Goal: Information Seeking & Learning: Learn about a topic

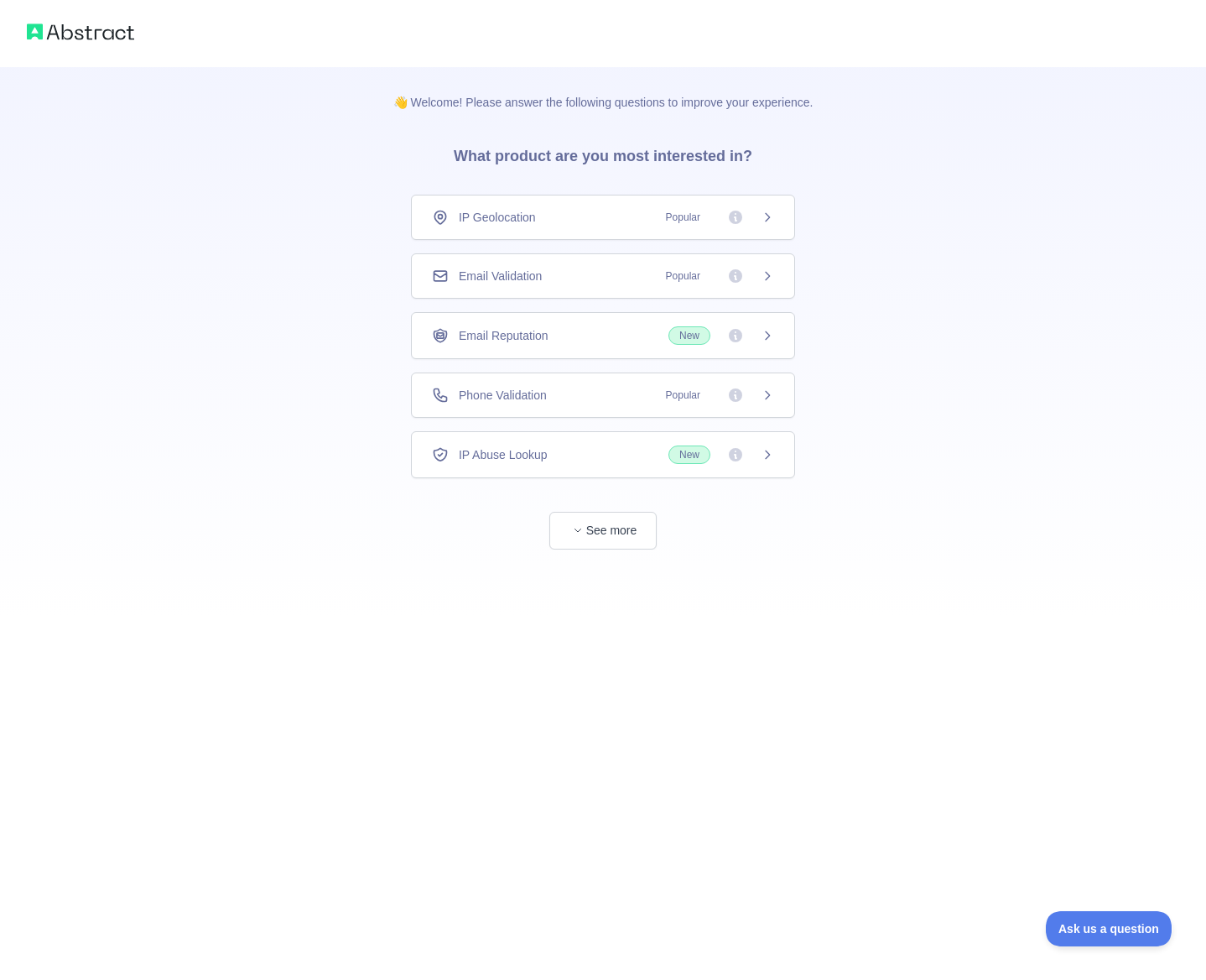
click at [770, 271] on icon at bounding box center [767, 276] width 13 height 13
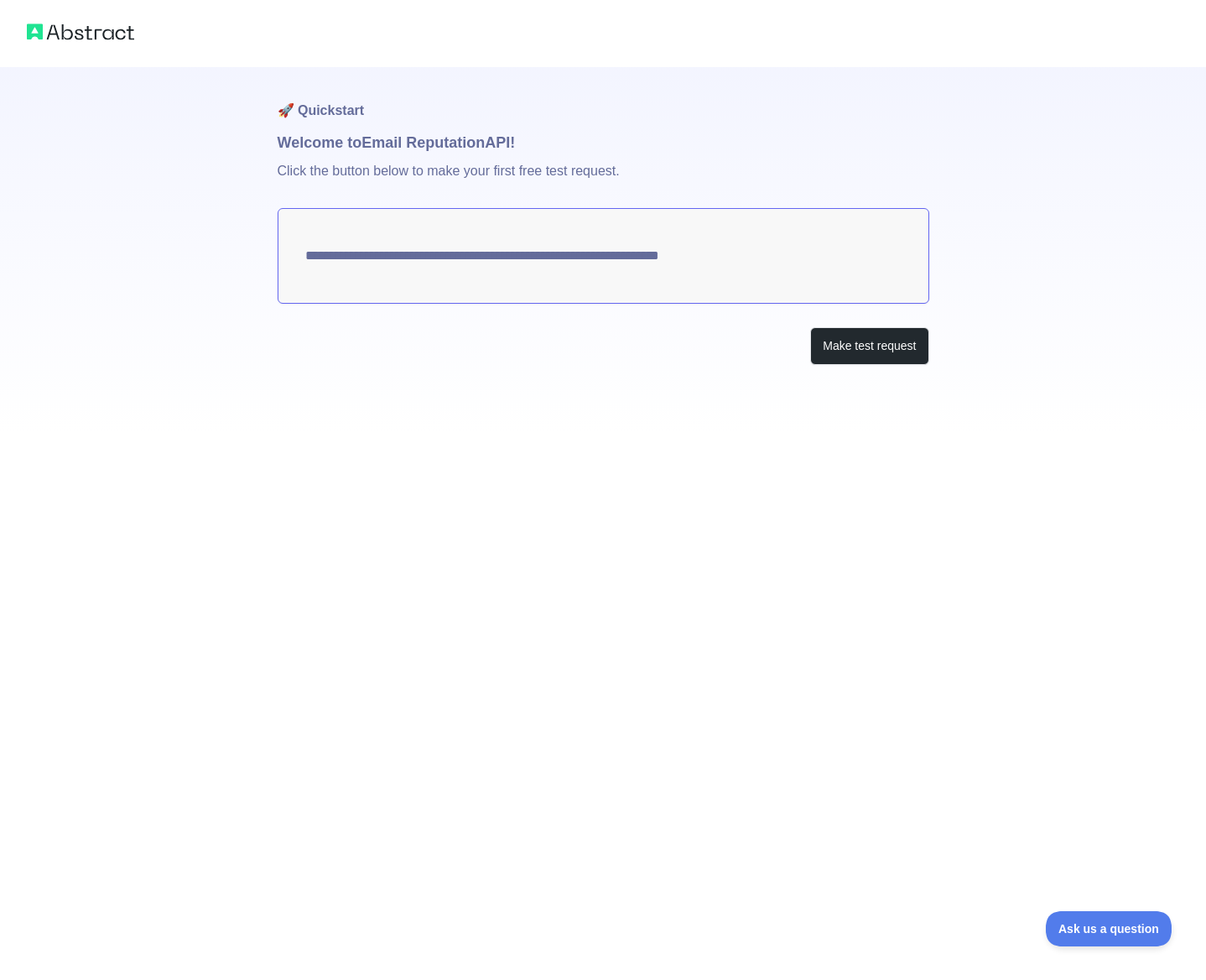
click at [87, 44] on div at bounding box center [603, 34] width 1206 height 67
click at [87, 31] on img at bounding box center [81, 32] width 108 height 24
click at [32, 27] on img at bounding box center [81, 32] width 108 height 24
click at [852, 332] on button "Make test request" at bounding box center [869, 346] width 119 height 38
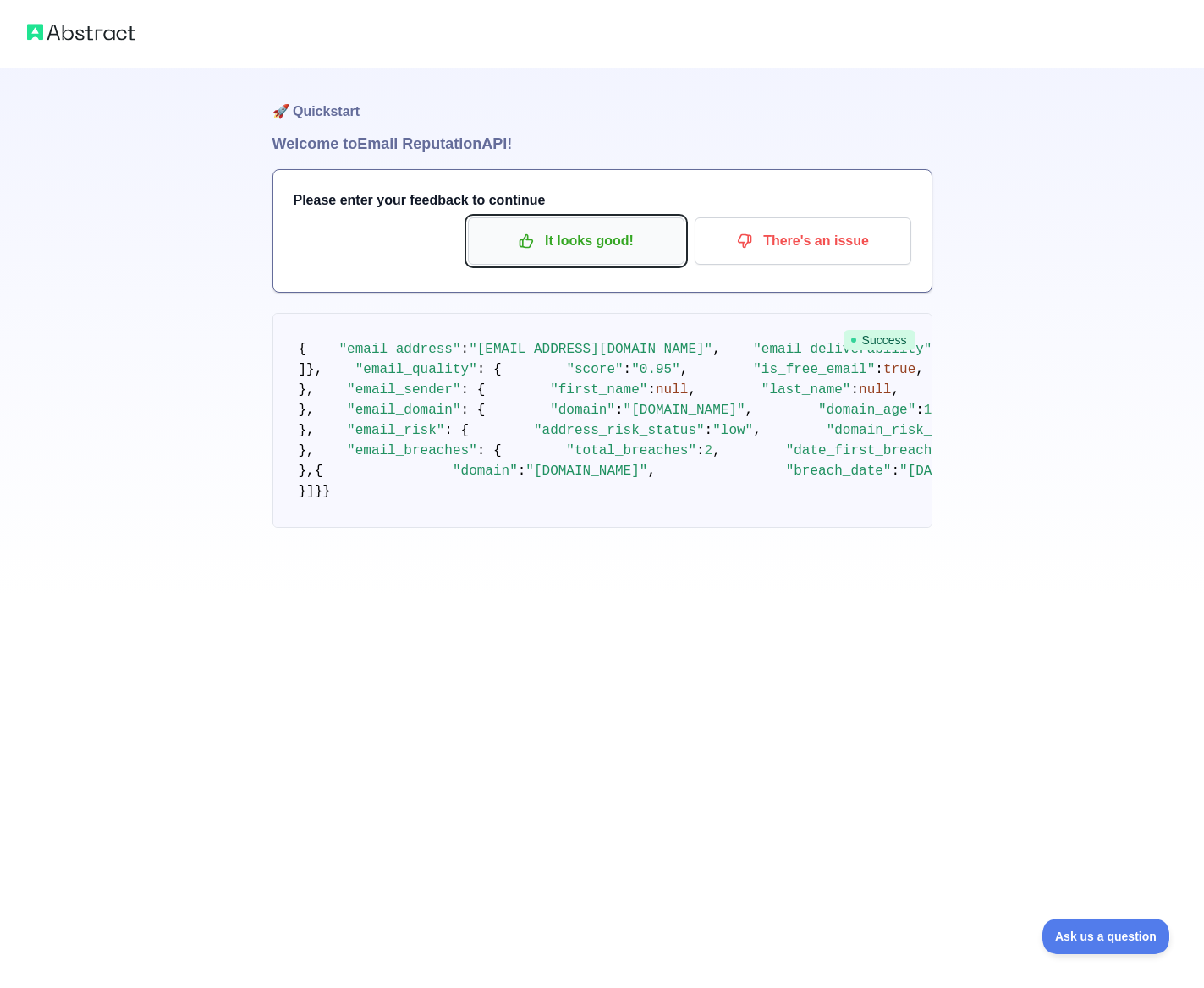
click at [553, 245] on p "It looks good!" at bounding box center [575, 241] width 191 height 29
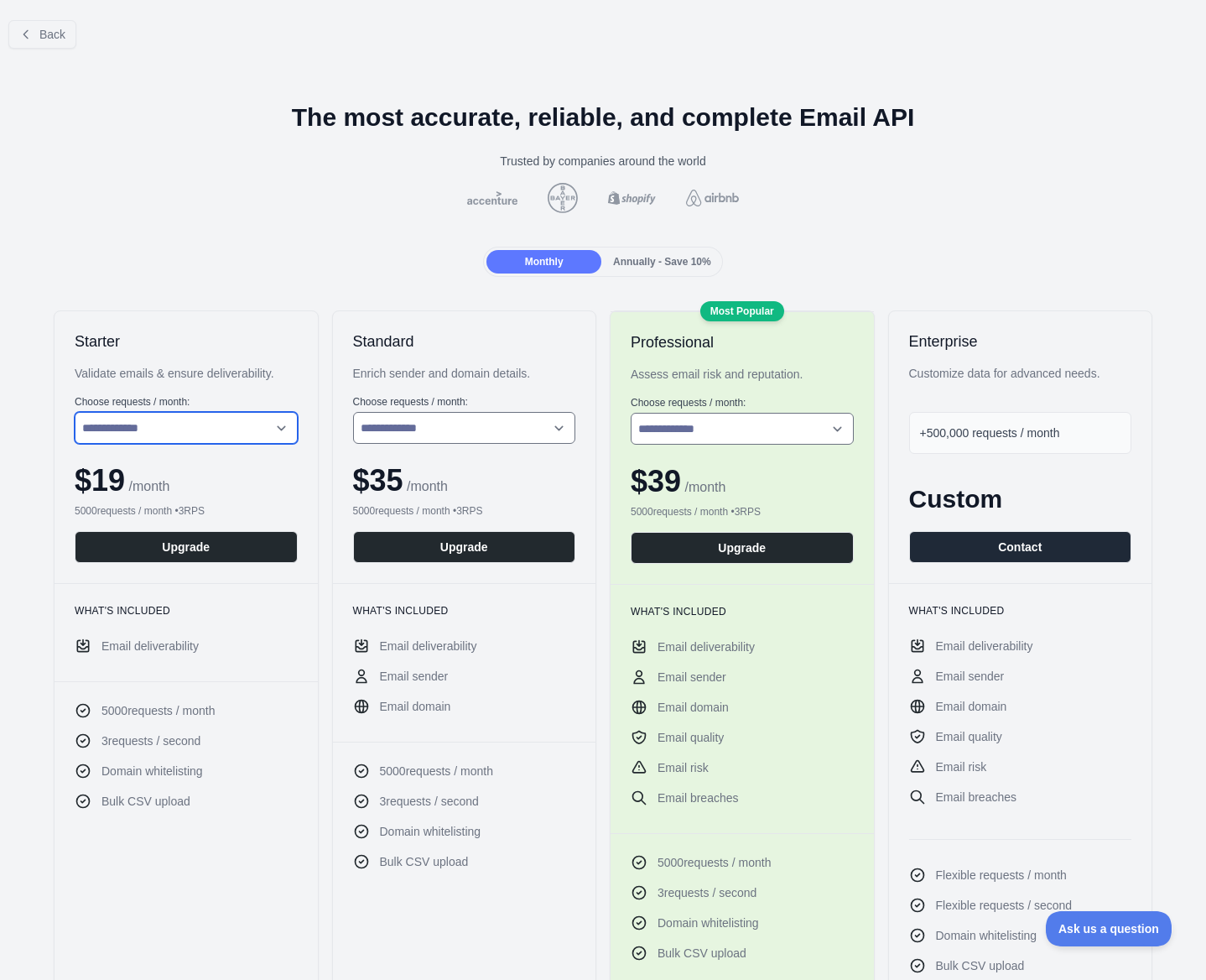
click at [190, 435] on select "**********" at bounding box center [186, 428] width 223 height 32
click at [75, 412] on select "**********" at bounding box center [186, 428] width 223 height 32
click at [163, 404] on label "Choose requests / month:" at bounding box center [186, 402] width 223 height 13
click at [165, 443] on div "**********" at bounding box center [186, 447] width 263 height 272
click at [174, 434] on select "**********" at bounding box center [186, 428] width 223 height 32
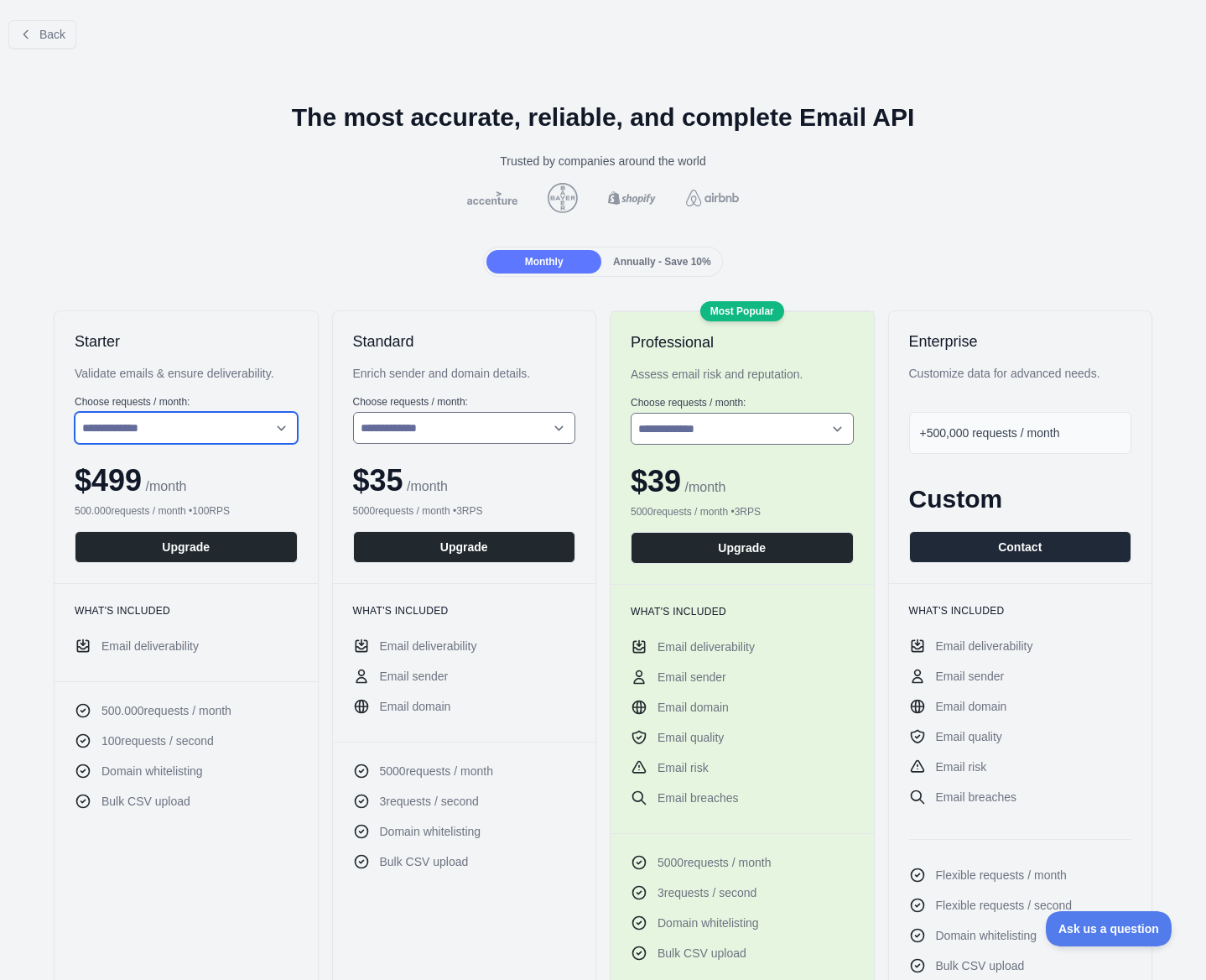
select select "*"
click at [75, 412] on select "**********" at bounding box center [186, 428] width 223 height 32
click at [981, 439] on span "+500,000 requests / month" at bounding box center [990, 432] width 140 height 13
click at [1008, 431] on span "+500,000 requests / month" at bounding box center [990, 432] width 140 height 13
drag, startPoint x: 1069, startPoint y: 431, endPoint x: 968, endPoint y: 411, distance: 103.0
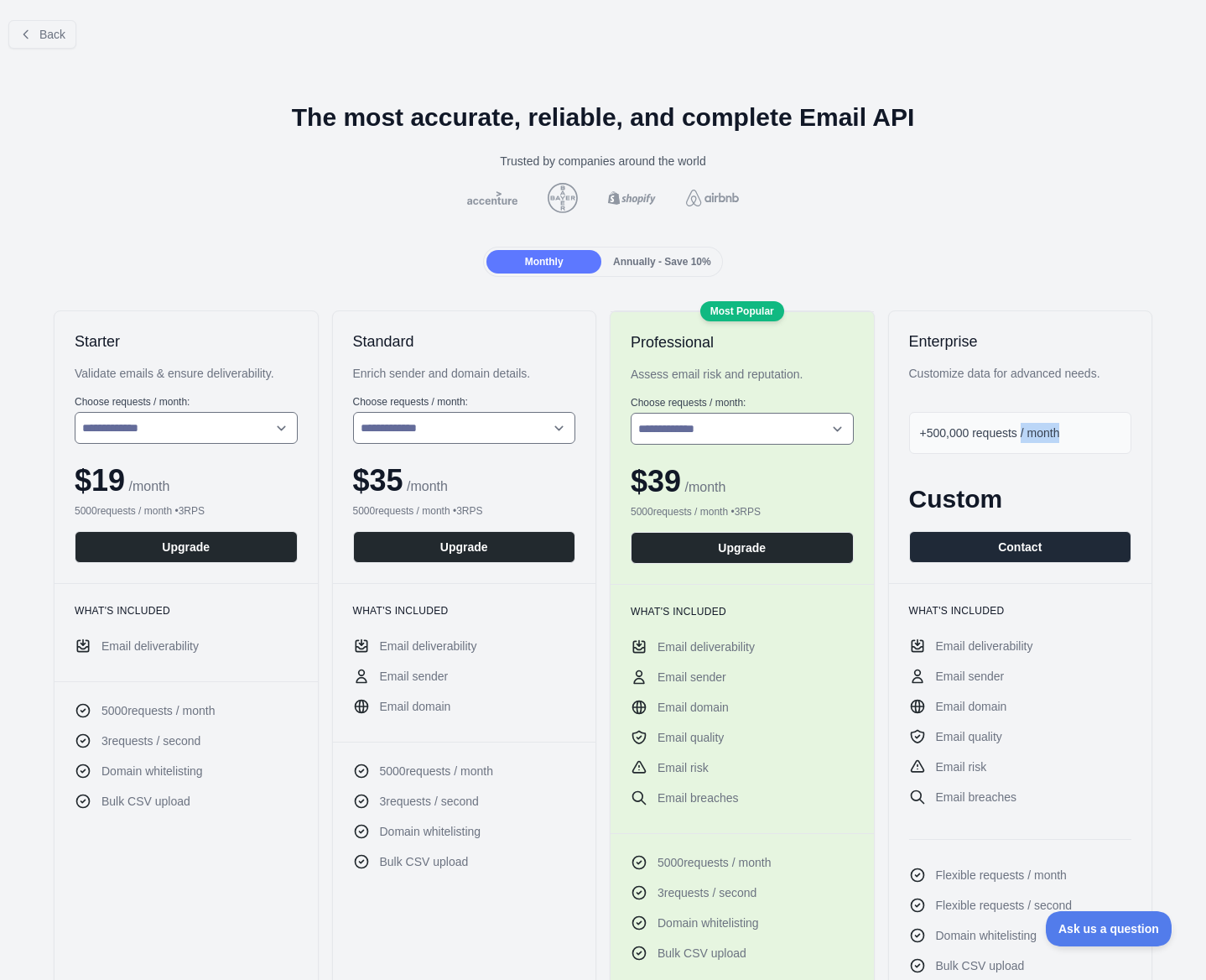
click at [1013, 433] on div "+500,000 requests / month" at bounding box center [1020, 433] width 223 height 42
click at [664, 268] on div "Annually - Save 10%" at bounding box center [662, 262] width 115 height 24
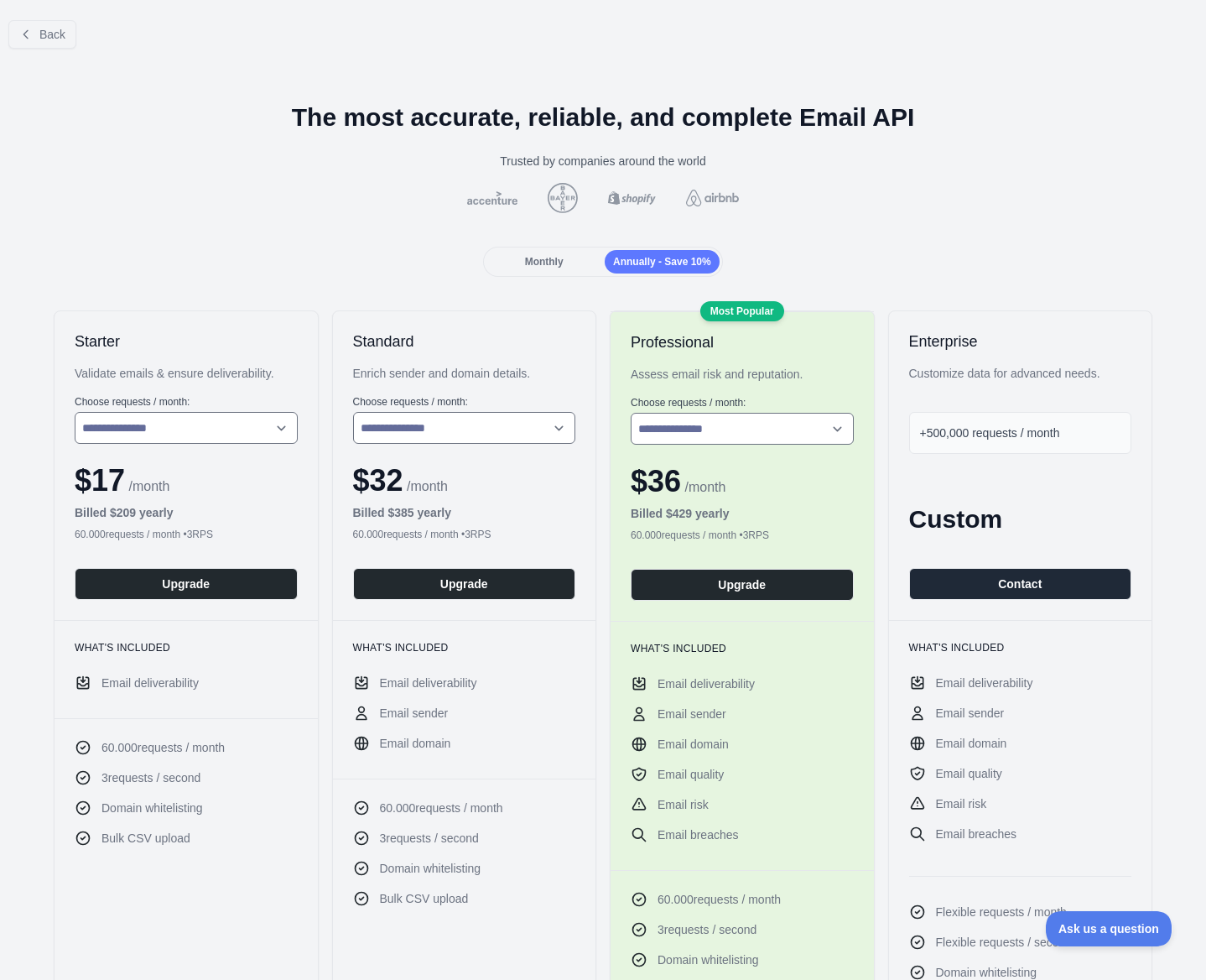
click at [551, 259] on span "Monthly" at bounding box center [544, 262] width 39 height 12
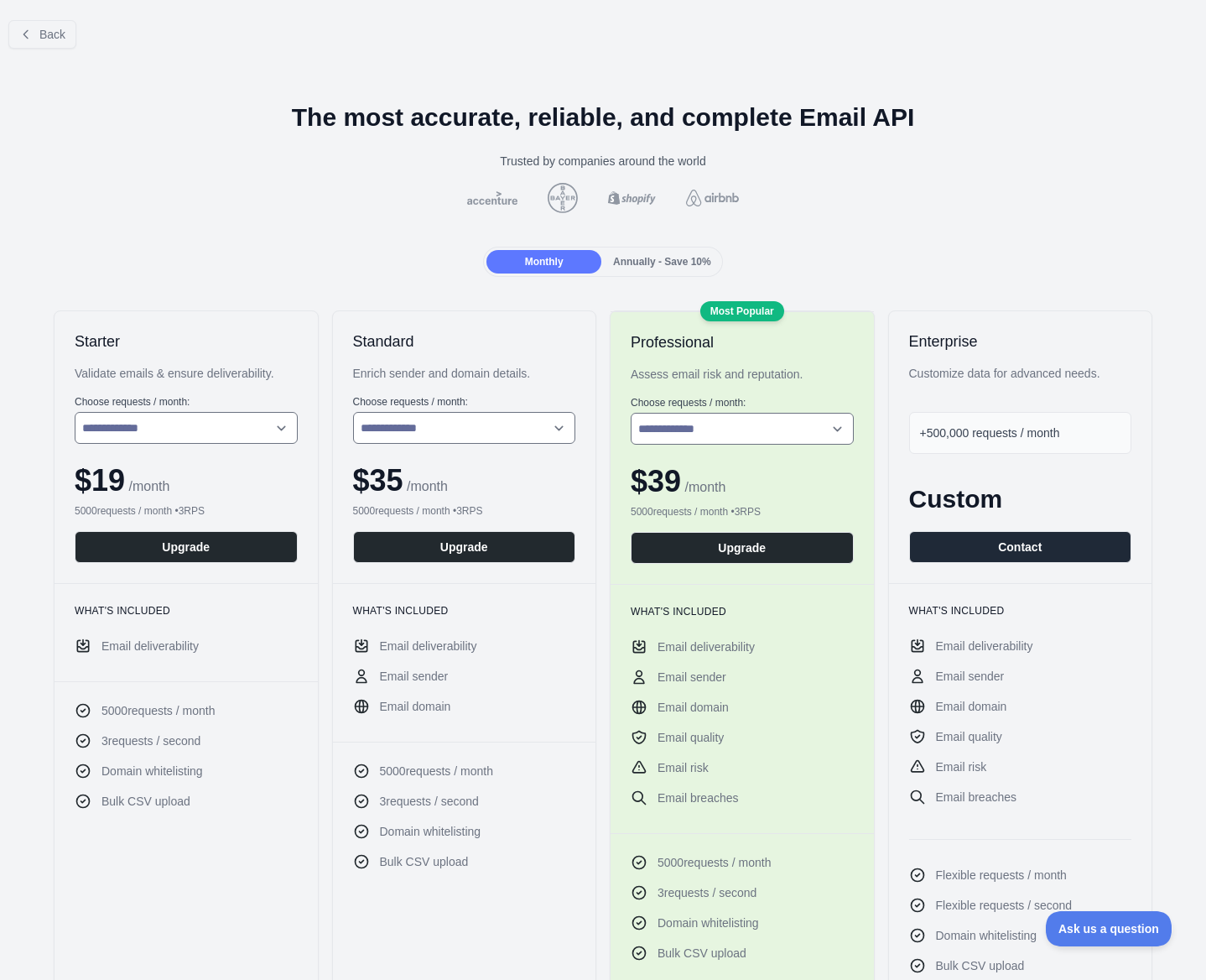
click at [736, 313] on div "Most Popular" at bounding box center [743, 311] width 84 height 20
click at [681, 431] on select "**********" at bounding box center [742, 429] width 223 height 32
click at [687, 434] on select "**********" at bounding box center [742, 429] width 223 height 32
click at [37, 29] on button "Back" at bounding box center [42, 34] width 68 height 29
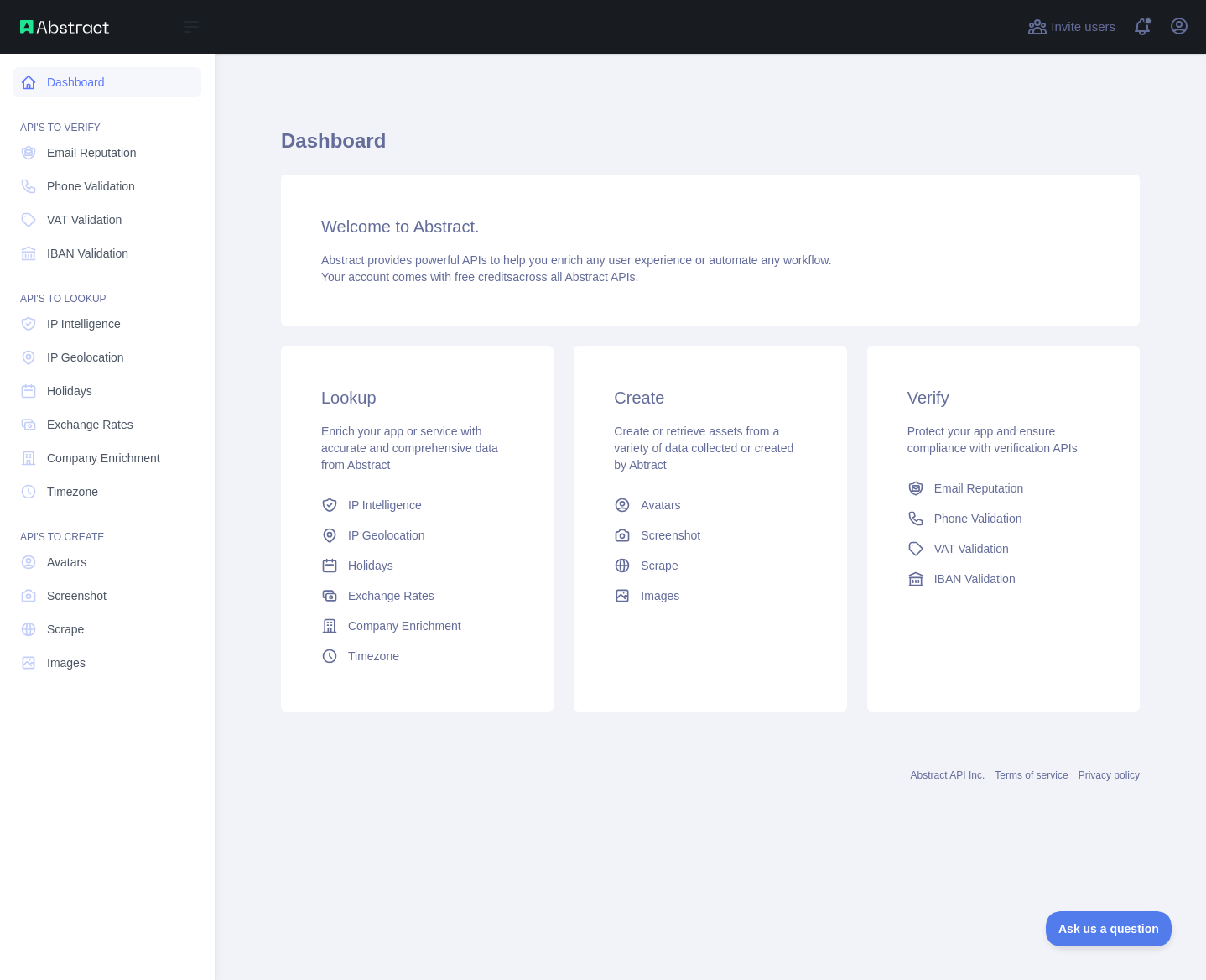
click at [71, 73] on link "Dashboard" at bounding box center [107, 82] width 188 height 30
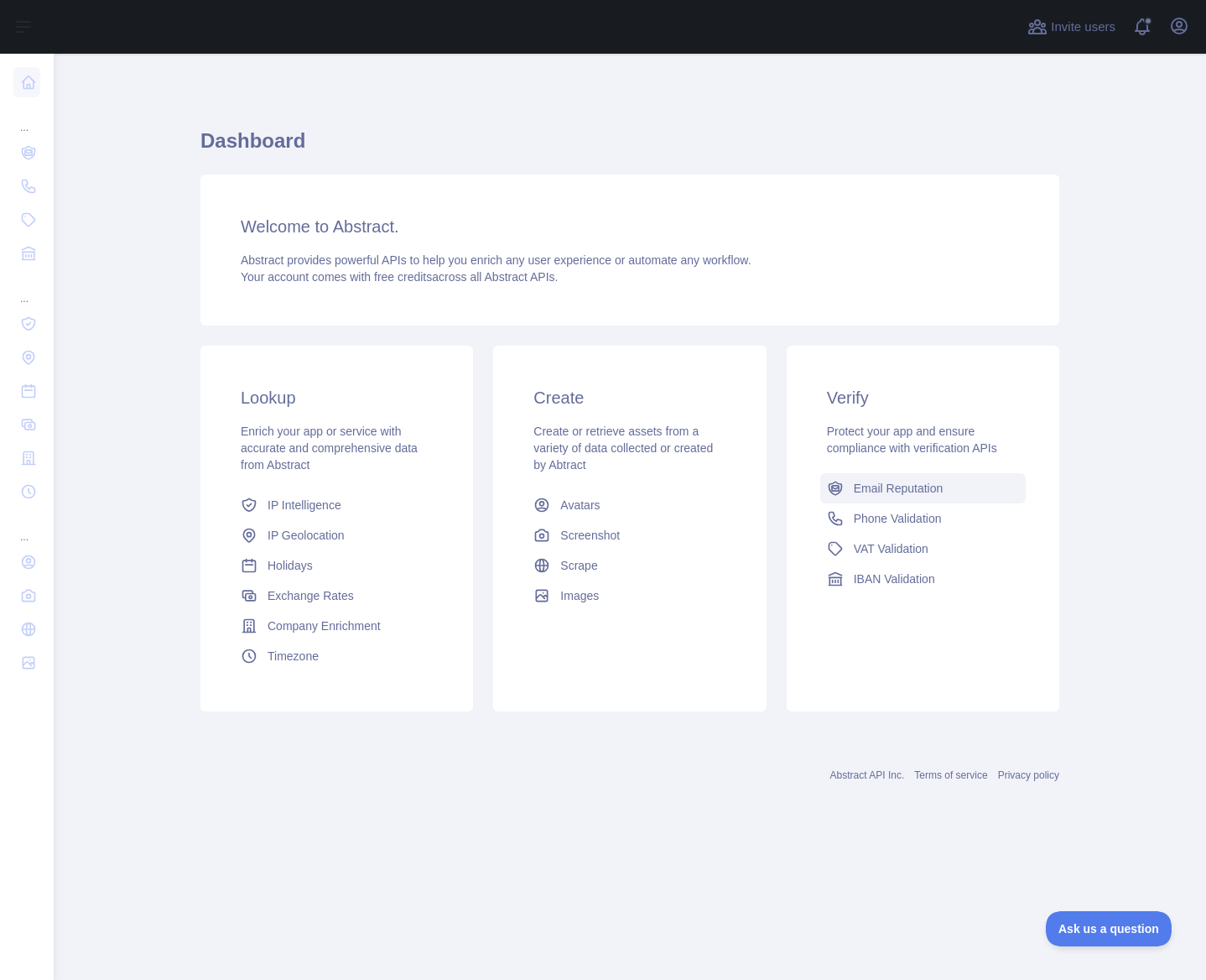
click at [929, 494] on span "Email Reputation" at bounding box center [898, 488] width 90 height 17
click at [860, 514] on span "Phone Validation" at bounding box center [897, 518] width 88 height 17
click at [892, 479] on link "Email Reputation" at bounding box center [923, 488] width 205 height 30
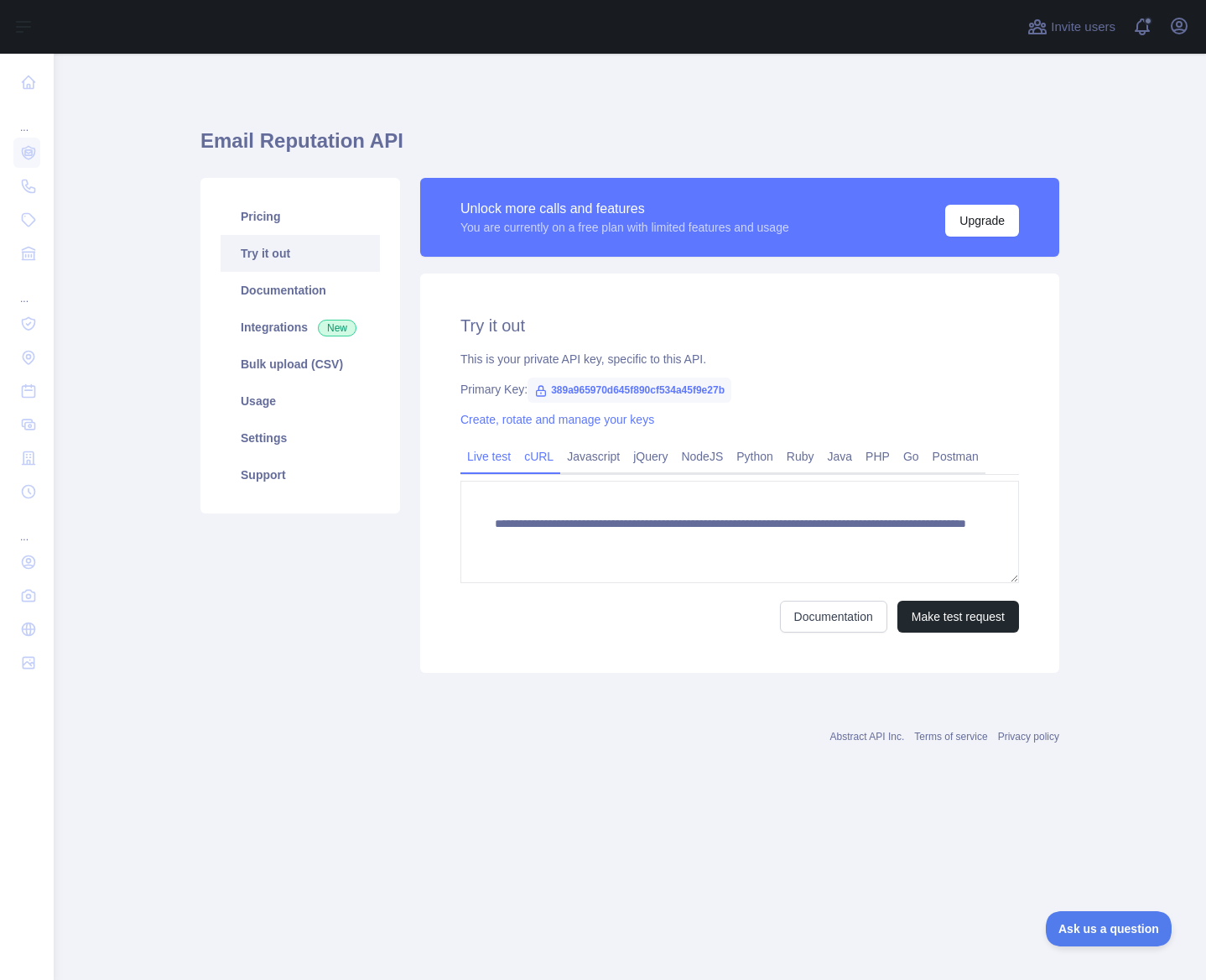
click at [551, 462] on link "cURL" at bounding box center [538, 456] width 43 height 27
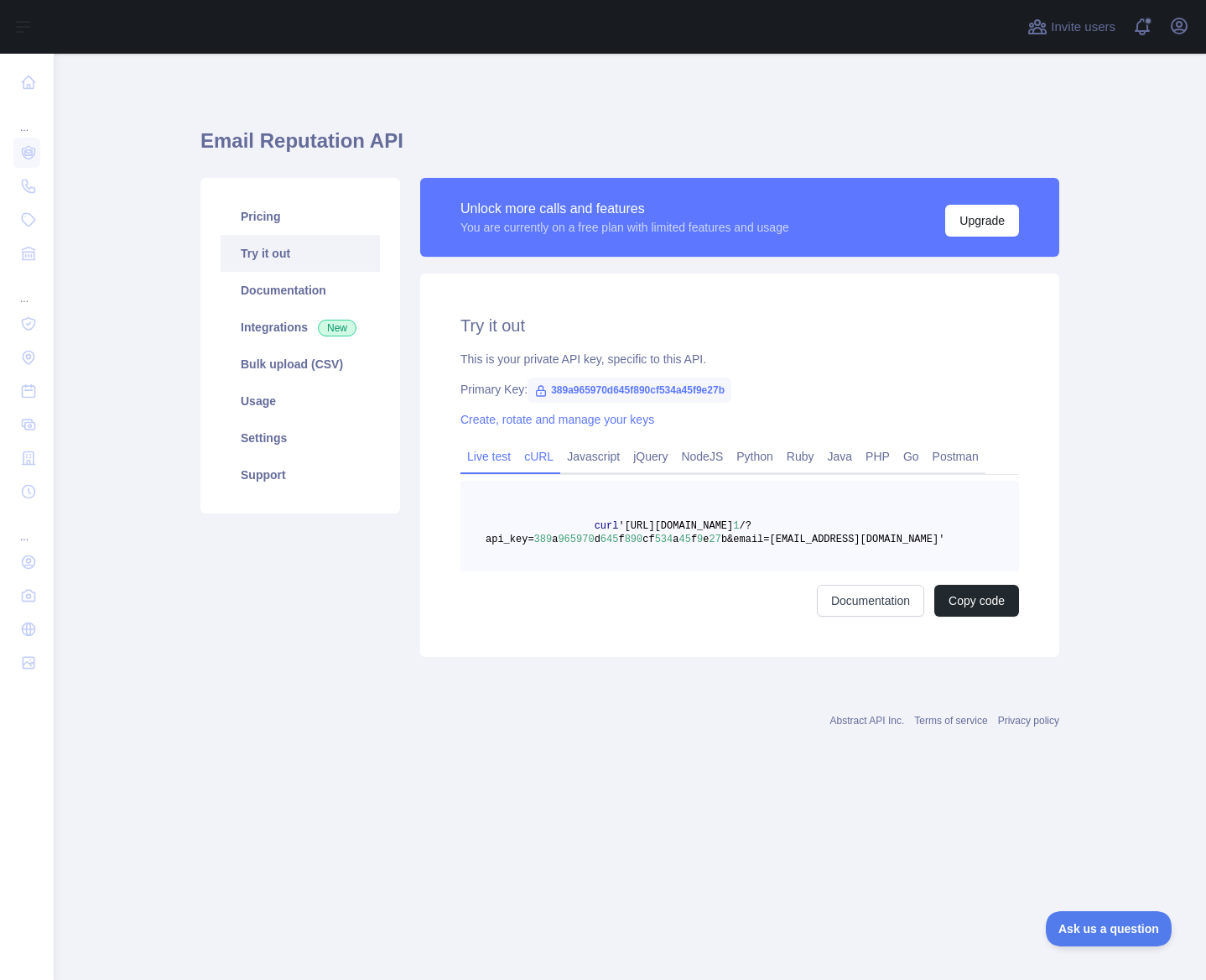
click at [477, 460] on link "Live test" at bounding box center [489, 456] width 57 height 27
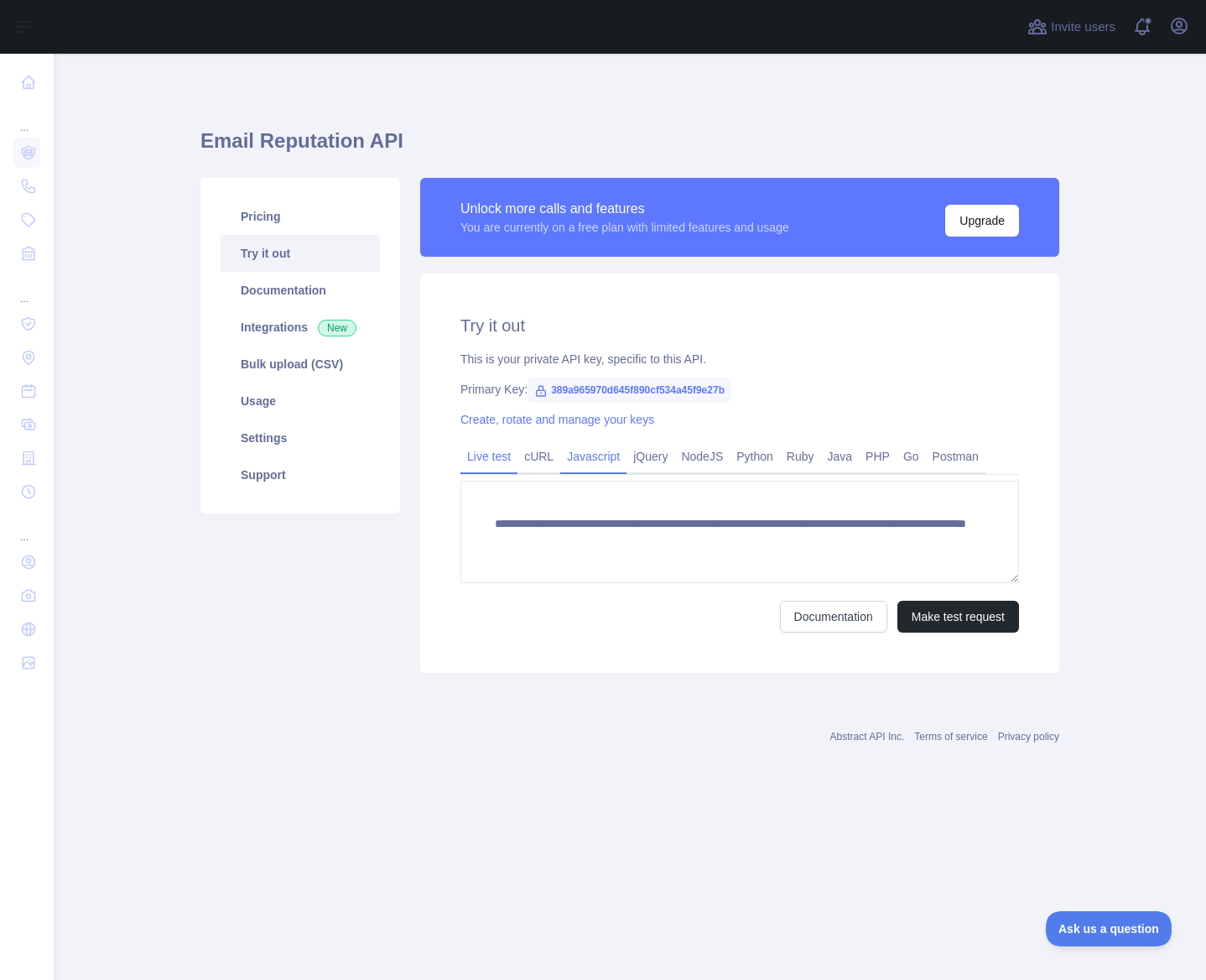
click at [616, 469] on link "Javascript" at bounding box center [593, 456] width 66 height 27
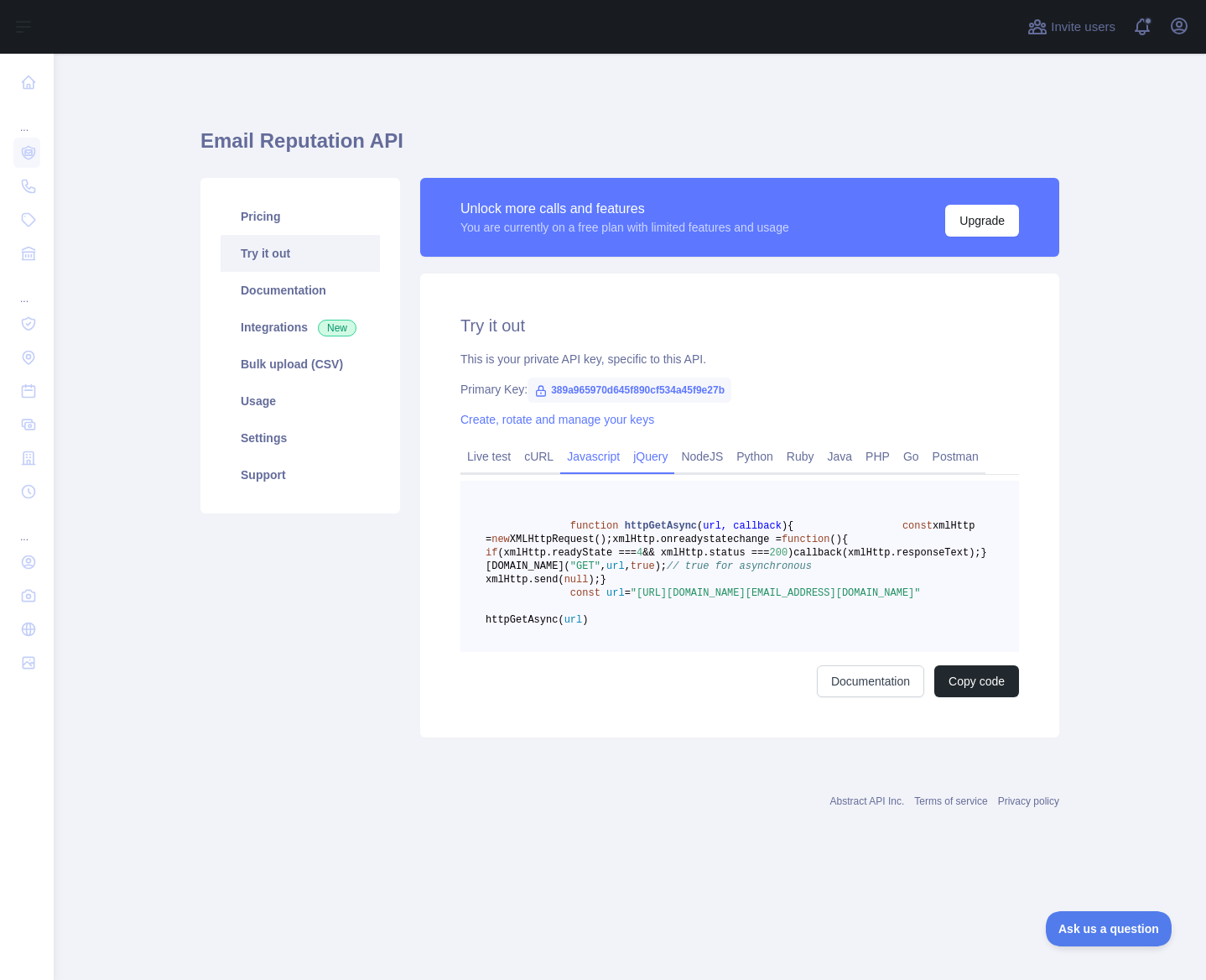
click at [652, 464] on link "jQuery" at bounding box center [650, 456] width 48 height 27
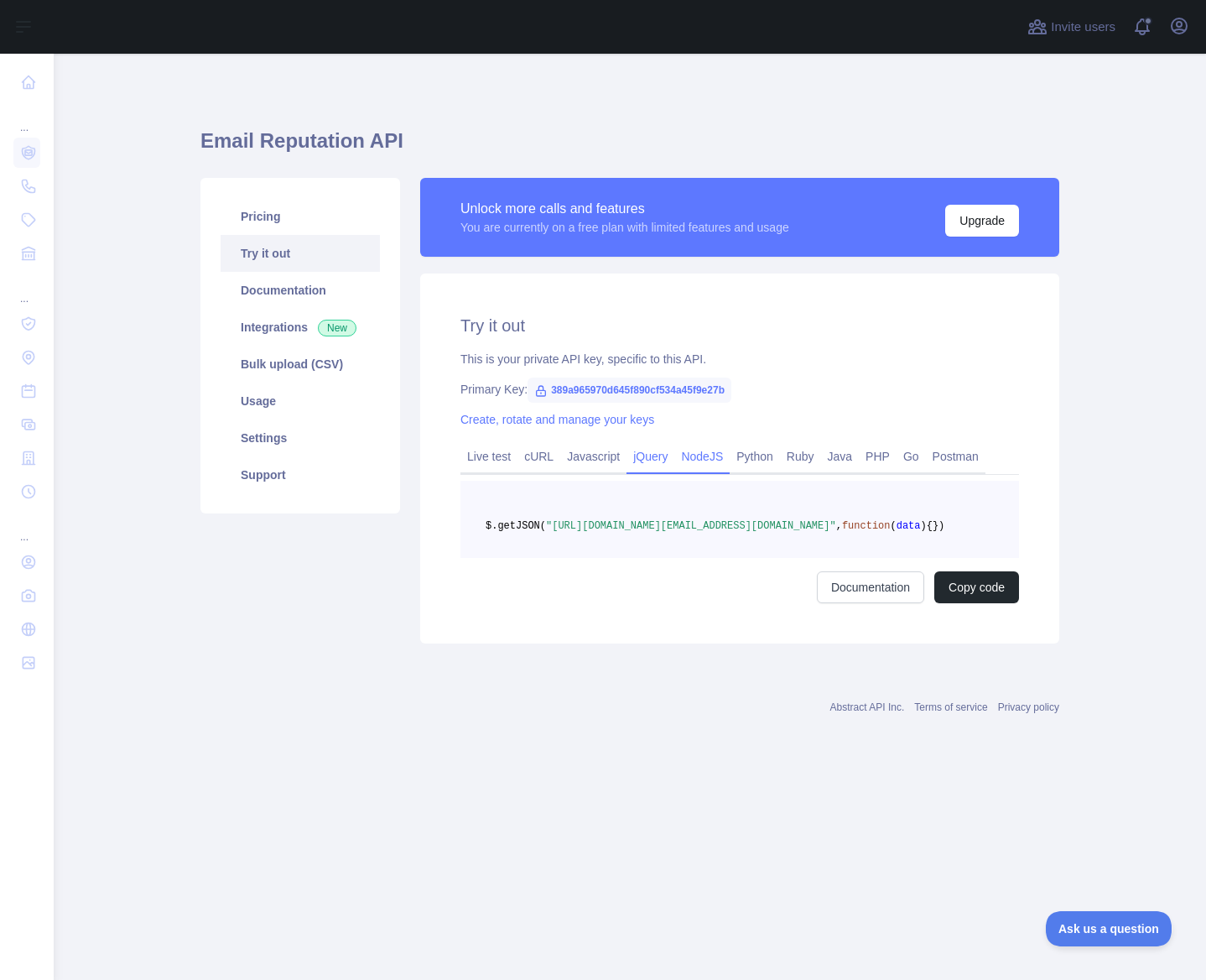
click at [697, 463] on link "NodeJS" at bounding box center [702, 456] width 56 height 27
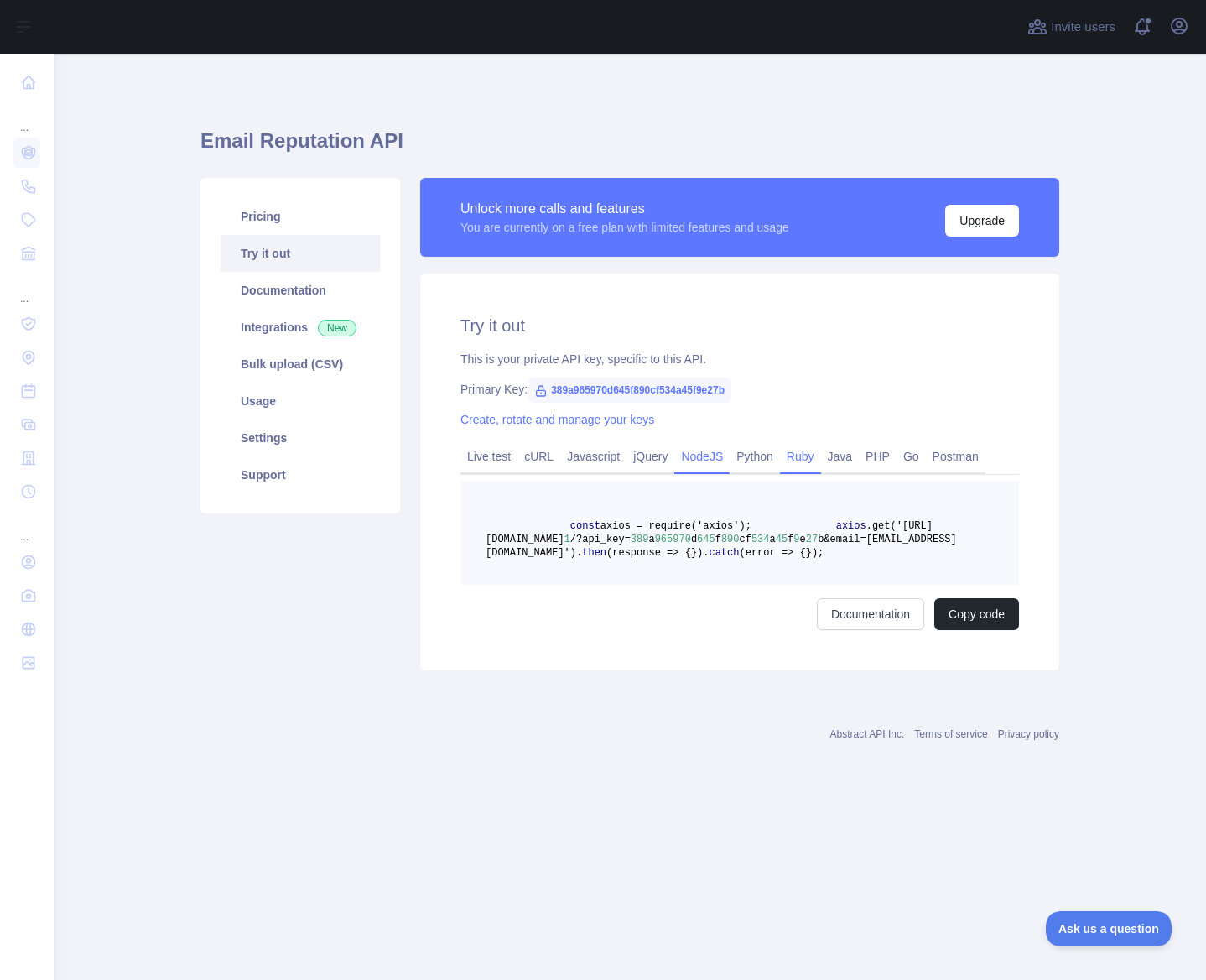
click at [793, 461] on link "Ruby" at bounding box center [800, 456] width 41 height 27
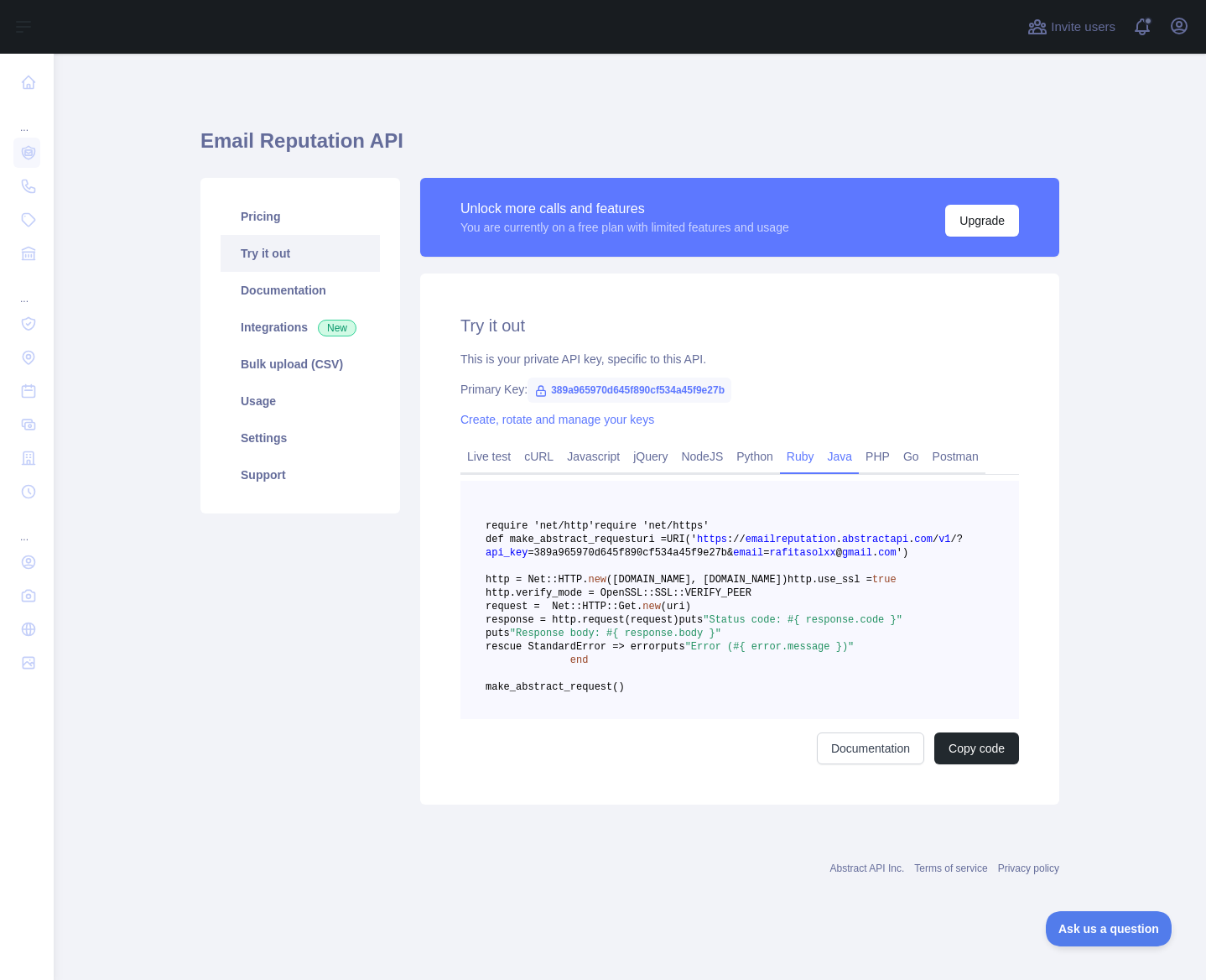
click at [834, 457] on link "Java" at bounding box center [840, 456] width 39 height 27
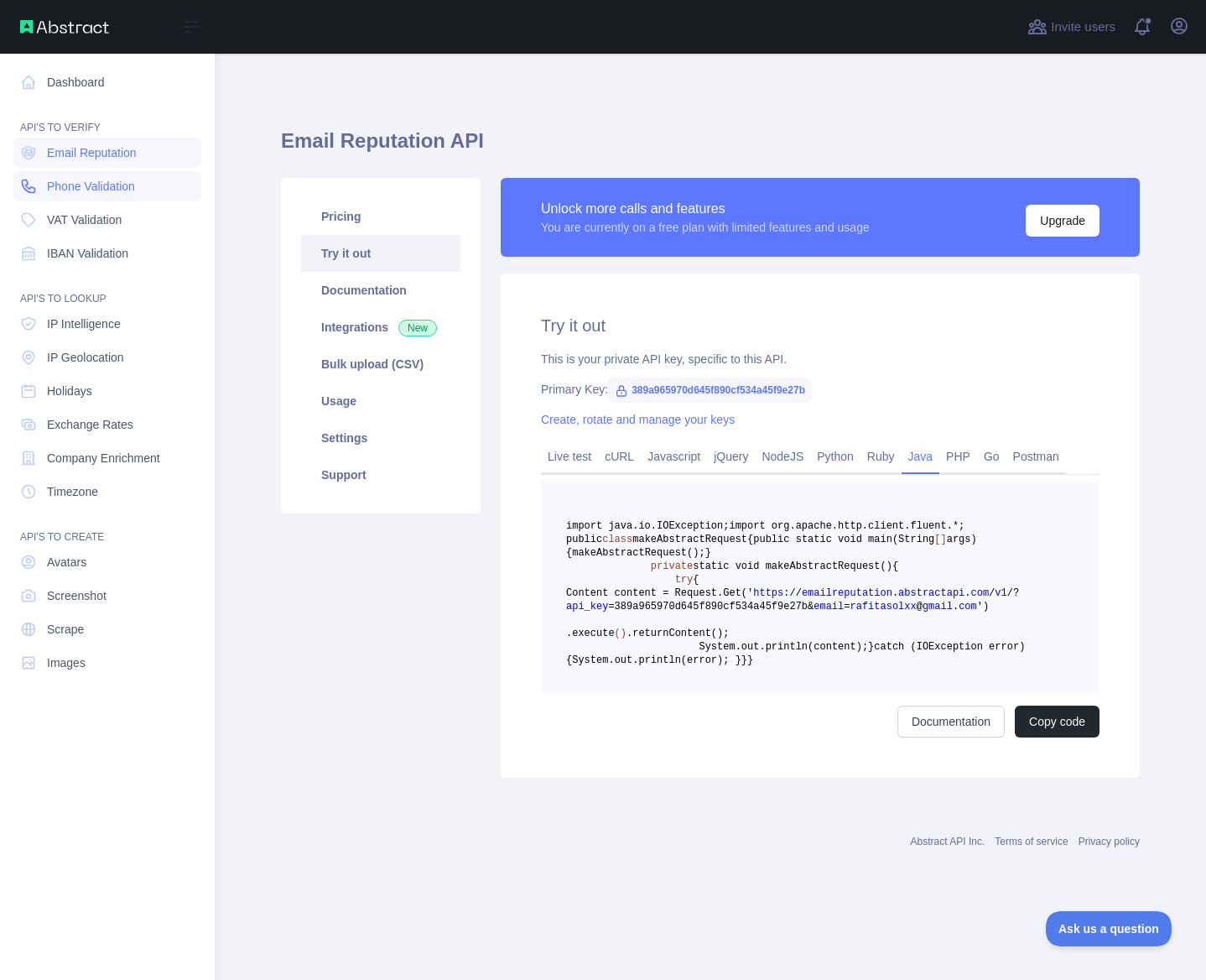
click at [75, 183] on span "Phone Validation" at bounding box center [91, 186] width 88 height 17
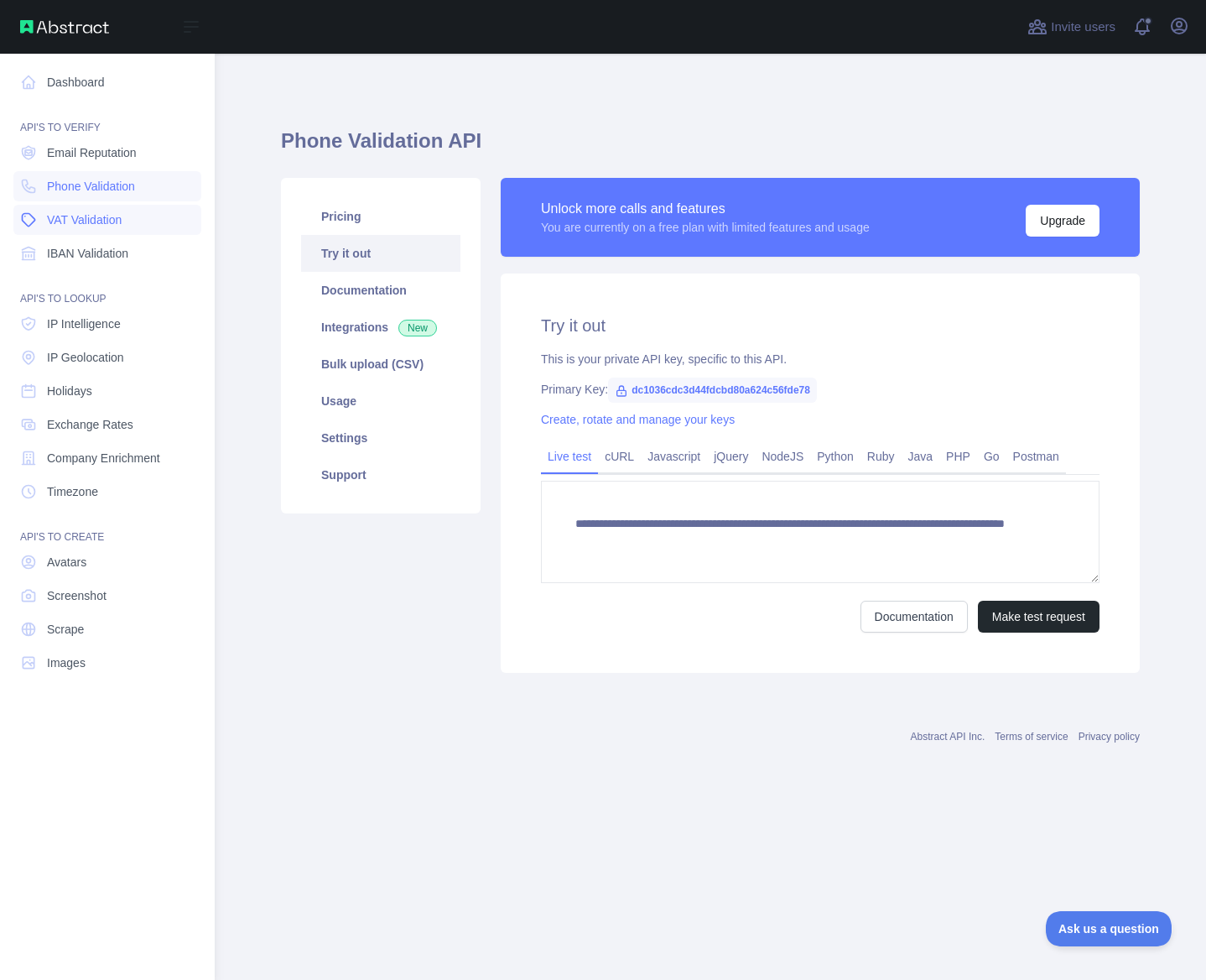
click at [74, 213] on span "VAT Validation" at bounding box center [84, 220] width 75 height 17
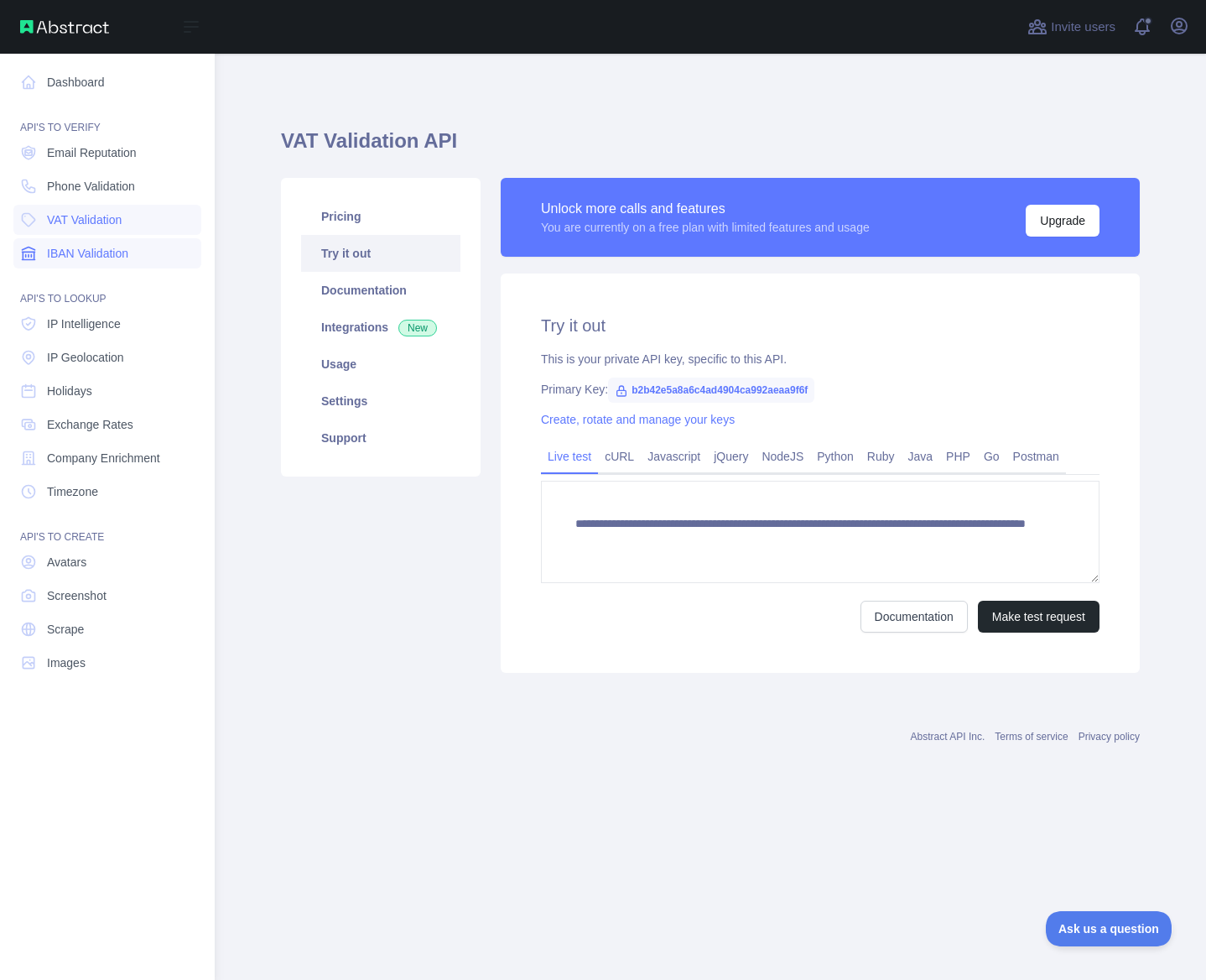
click at [78, 247] on span "IBAN Validation" at bounding box center [87, 253] width 82 height 17
click at [61, 325] on span "IP Intelligence" at bounding box center [84, 324] width 74 height 17
click at [63, 350] on span "IP Geolocation" at bounding box center [86, 358] width 77 height 17
click at [66, 379] on link "Holidays" at bounding box center [107, 391] width 188 height 30
drag, startPoint x: 75, startPoint y: 406, endPoint x: 80, endPoint y: 422, distance: 16.8
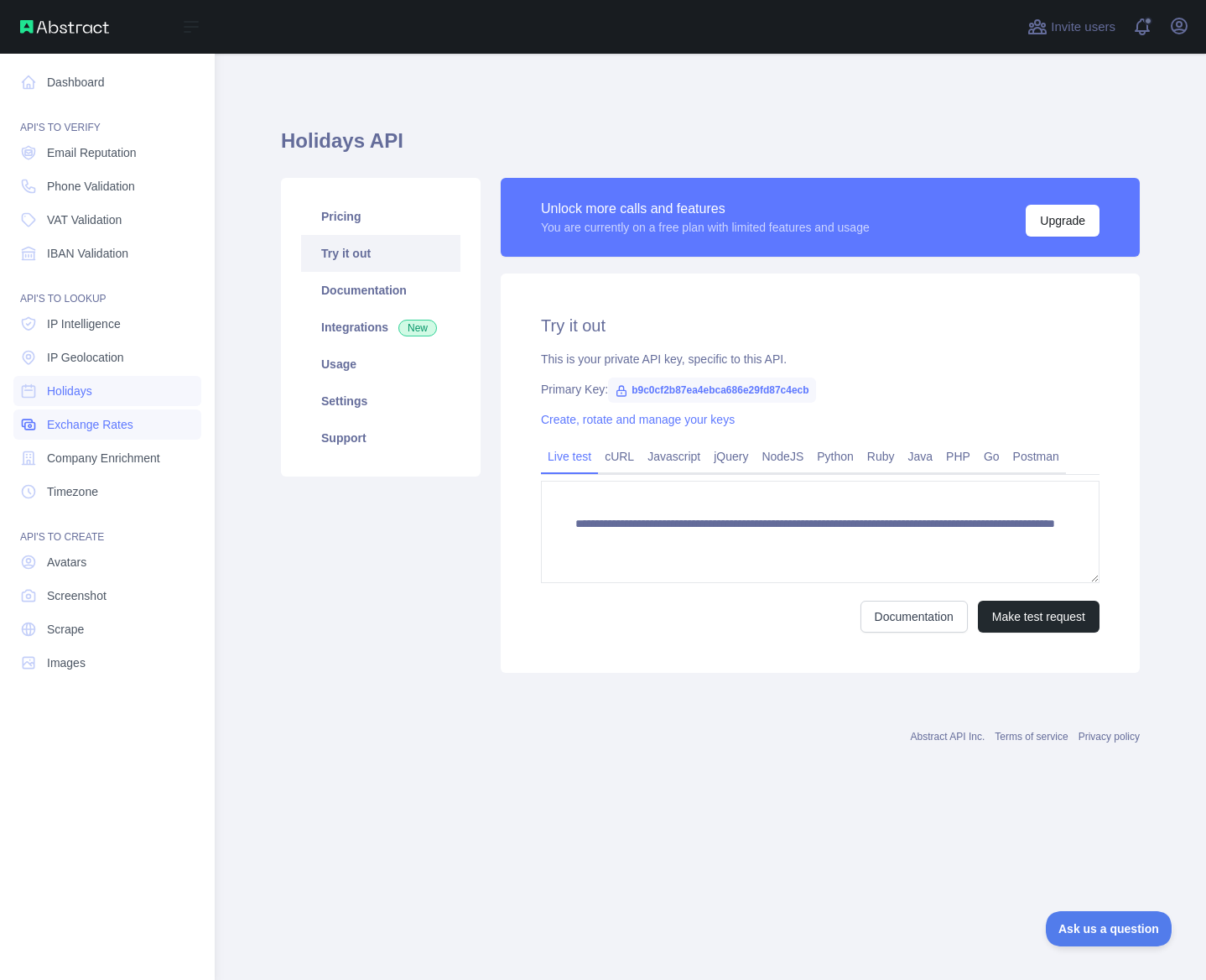
click at [75, 407] on nav "Dashboard API'S TO VERIFY Email Reputation Phone Validation VAT Validation IBAN…" at bounding box center [107, 503] width 188 height 899
click at [82, 427] on span "Exchange Rates" at bounding box center [90, 425] width 87 height 17
click at [87, 449] on span "Company Enrichment" at bounding box center [103, 458] width 114 height 17
click at [86, 475] on nav "Dashboard API'S TO VERIFY Email Reputation Phone Validation VAT Validation IBAN…" at bounding box center [107, 503] width 188 height 899
click at [86, 483] on span "Timezone" at bounding box center [72, 491] width 51 height 17
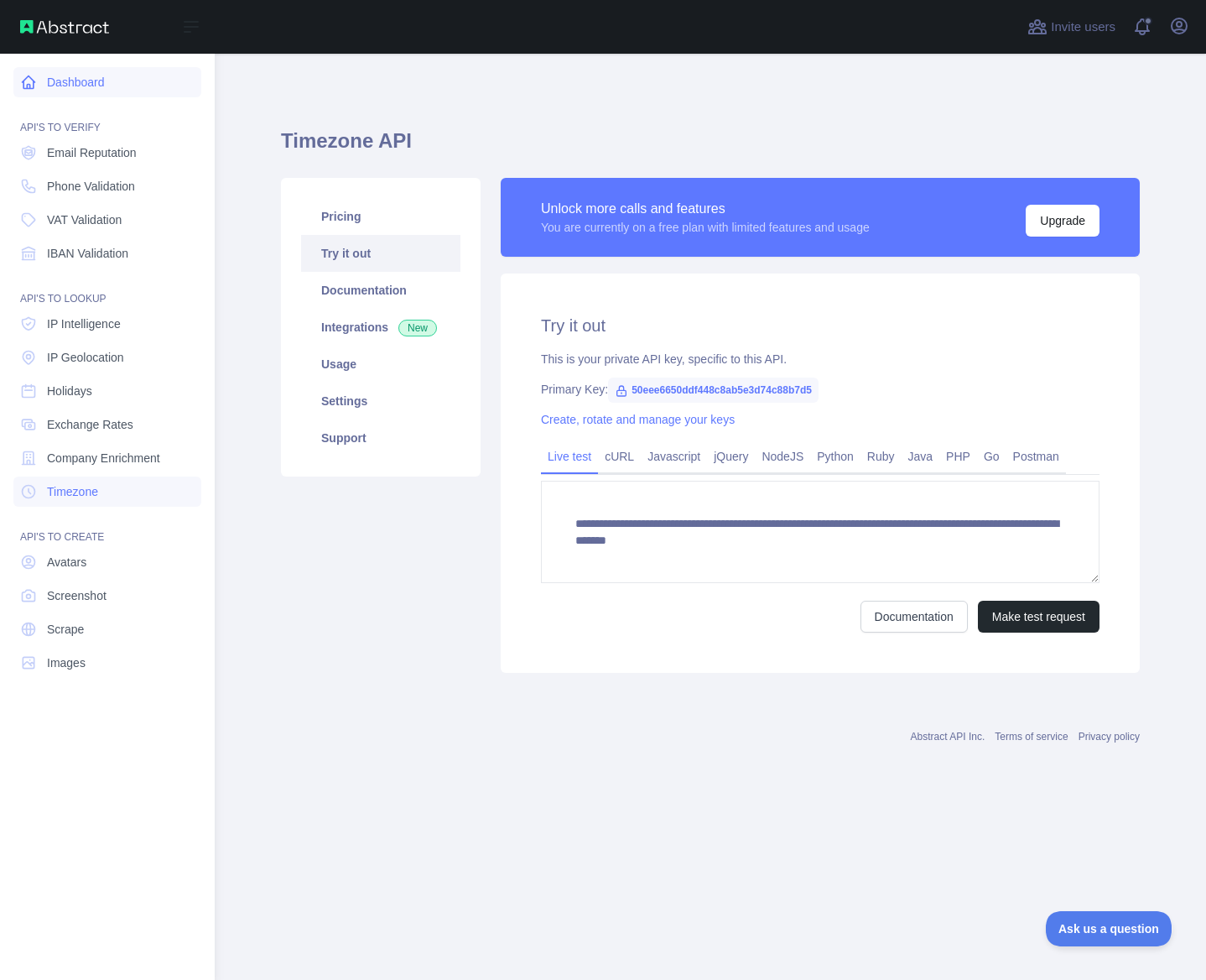
click at [66, 77] on link "Dashboard" at bounding box center [107, 82] width 188 height 30
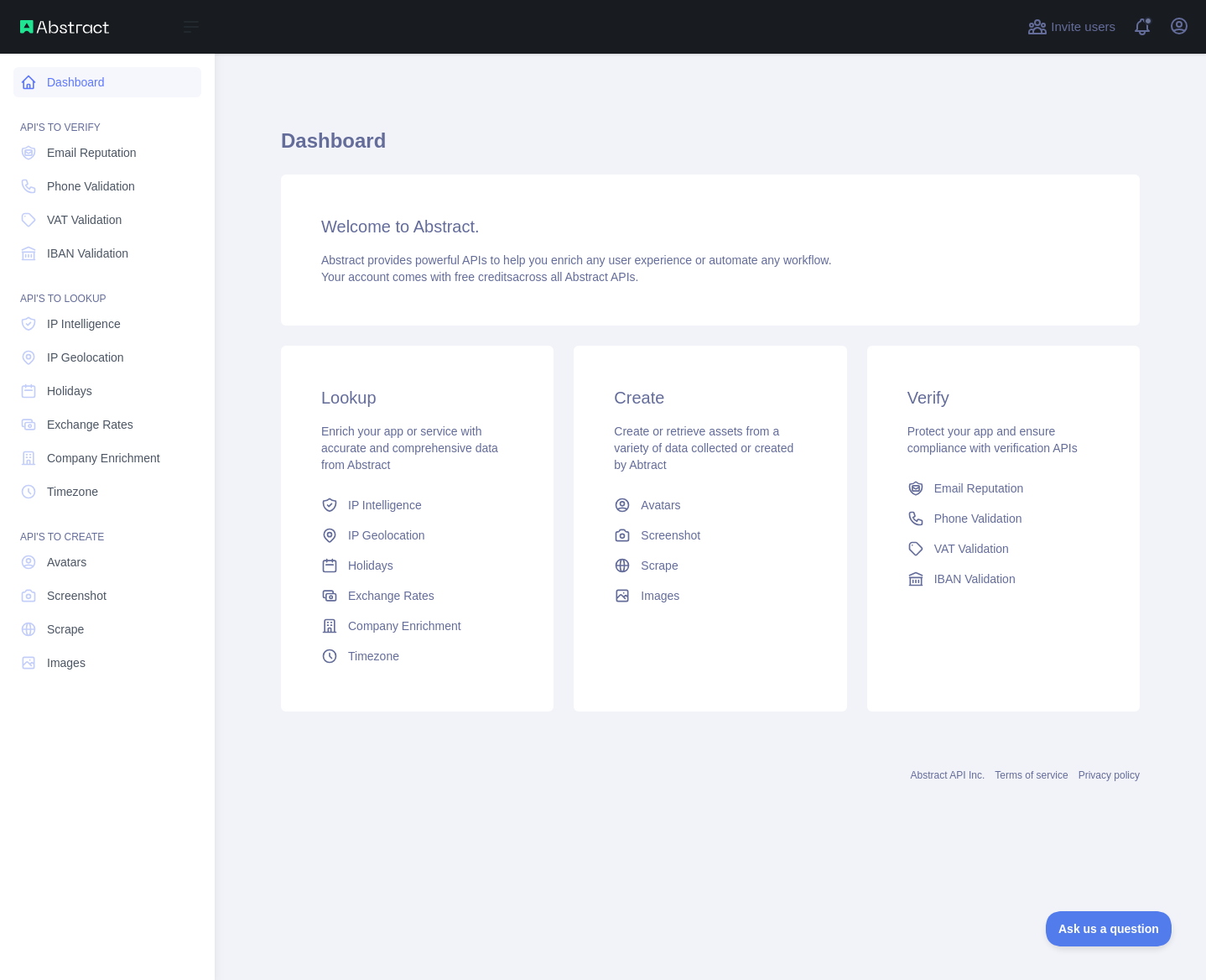
click at [19, 80] on link "Dashboard" at bounding box center [107, 82] width 188 height 30
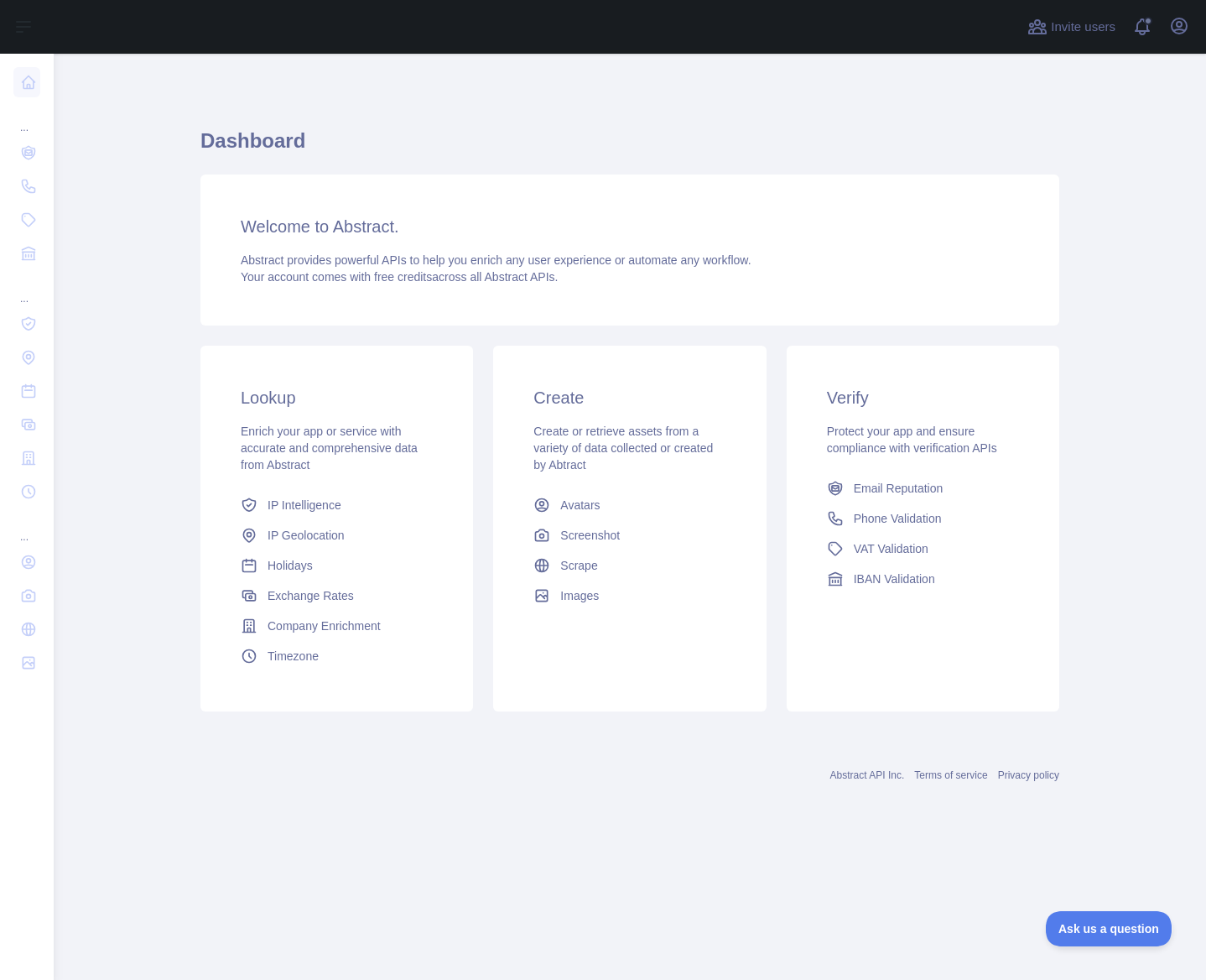
click at [224, 215] on div "Welcome to Abstract. Abstract provides powerful APIs to help you enrich any use…" at bounding box center [629, 249] width 859 height 151
click at [1186, 19] on icon "button" at bounding box center [1179, 26] width 20 height 20
click at [853, 385] on div "Verify Protect your app and ensure compliance with verification APIs Email Repu…" at bounding box center [923, 490] width 272 height 289
click at [833, 406] on h3 "Verify" at bounding box center [923, 398] width 192 height 24
click at [846, 588] on link "IBAN Validation" at bounding box center [923, 579] width 205 height 30
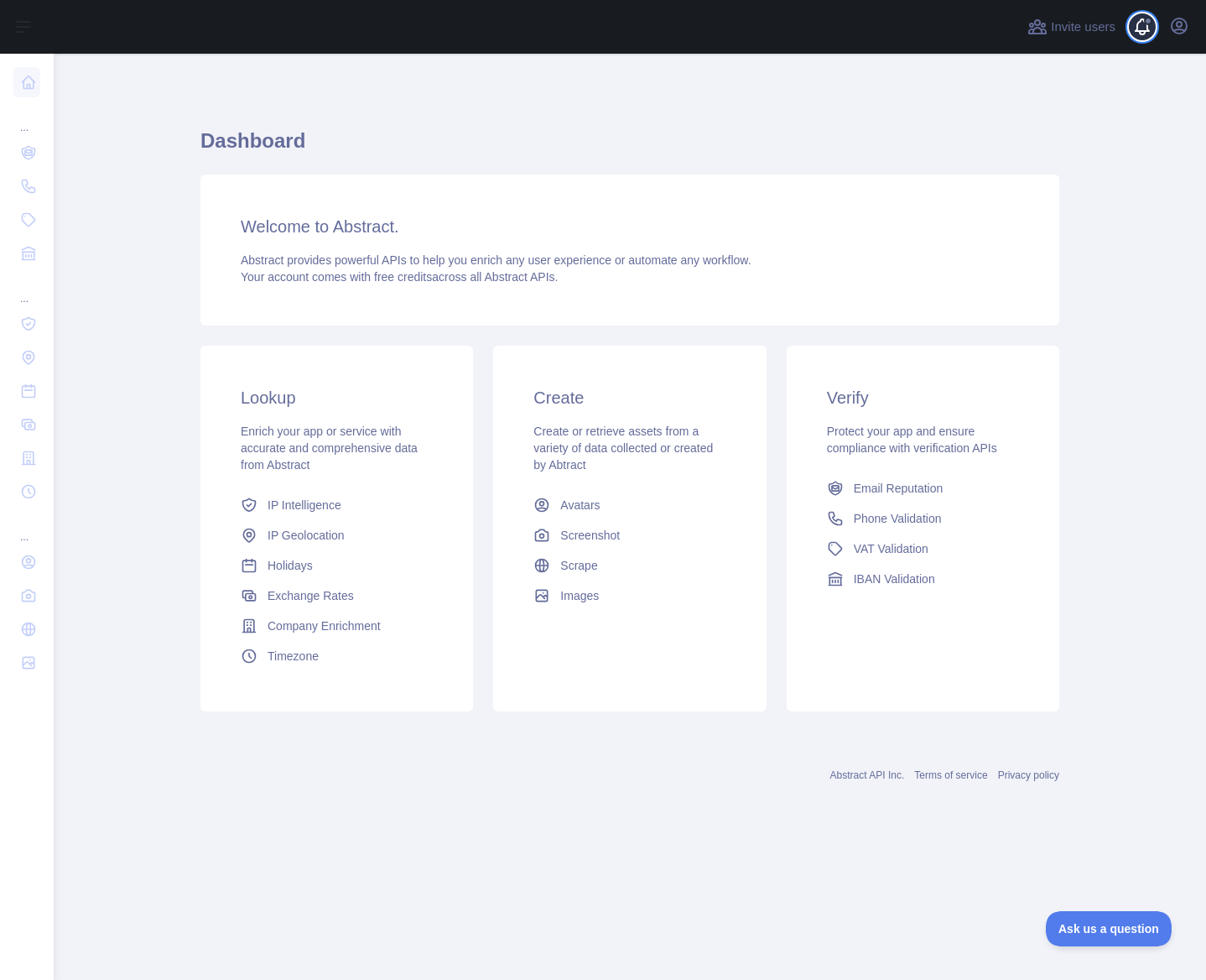
click at [1146, 25] on span at bounding box center [1149, 27] width 34 height 54
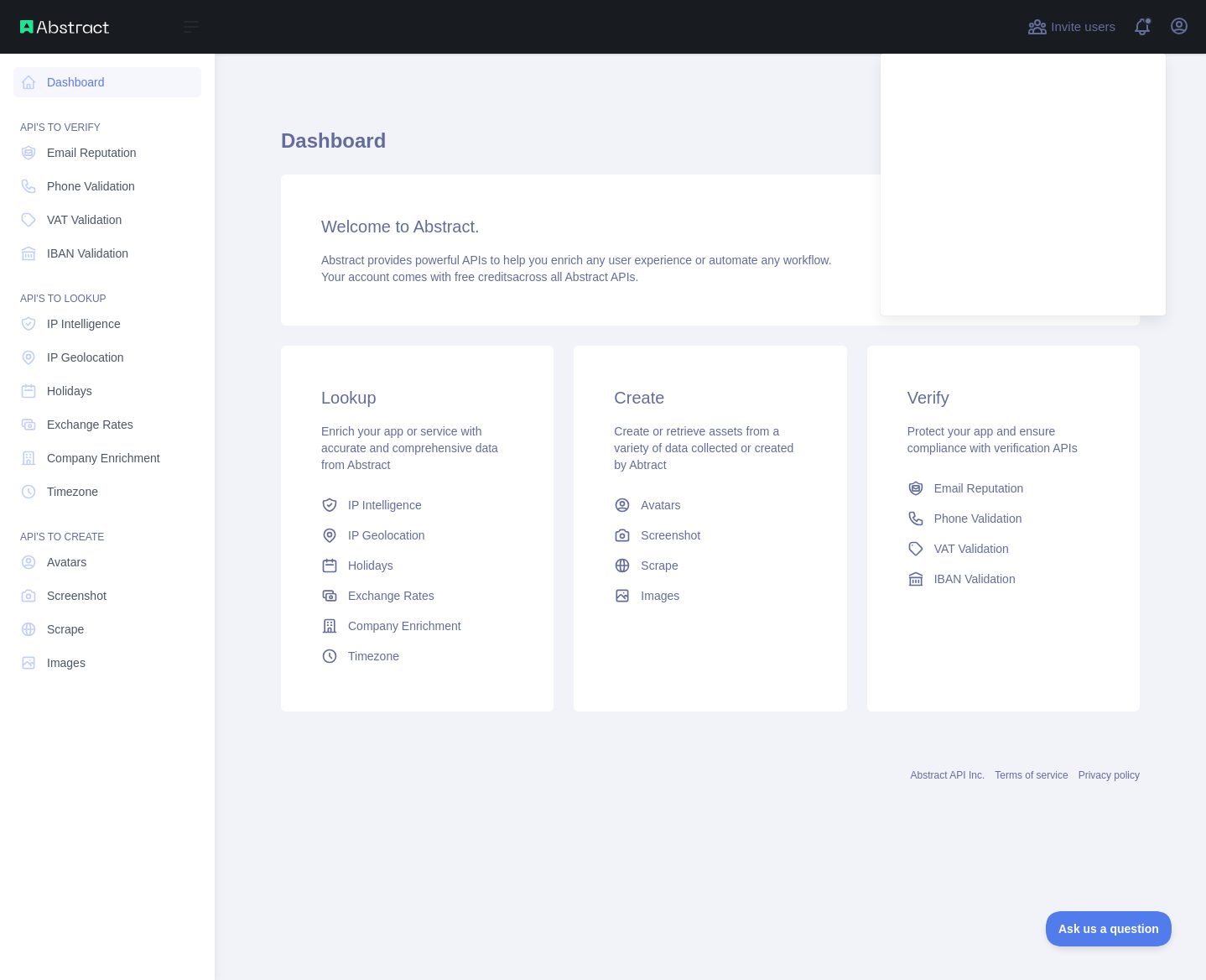
click at [44, 130] on div "API'S TO VERIFY" at bounding box center [107, 118] width 188 height 34
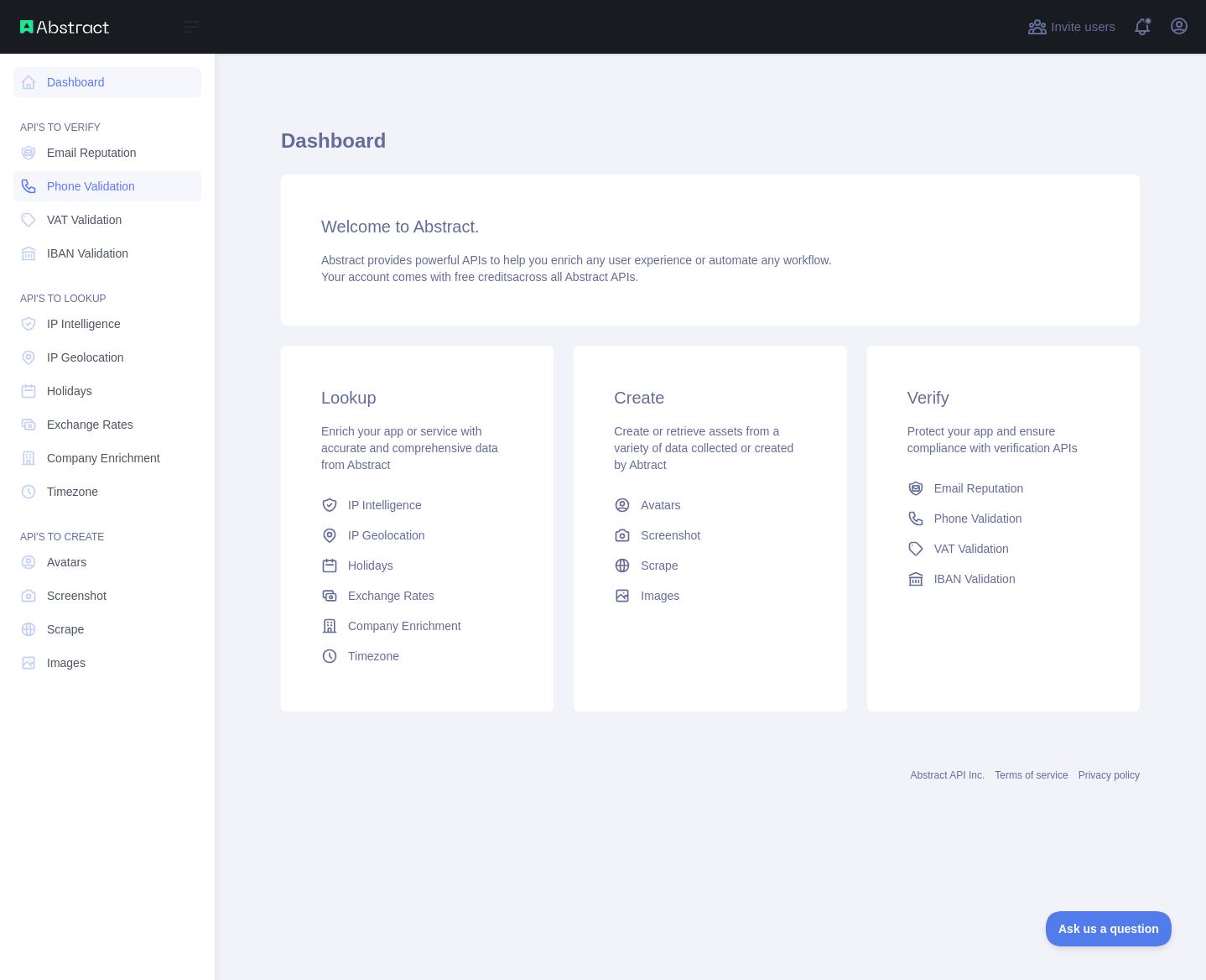
click at [40, 188] on link "Phone Validation" at bounding box center [107, 186] width 188 height 30
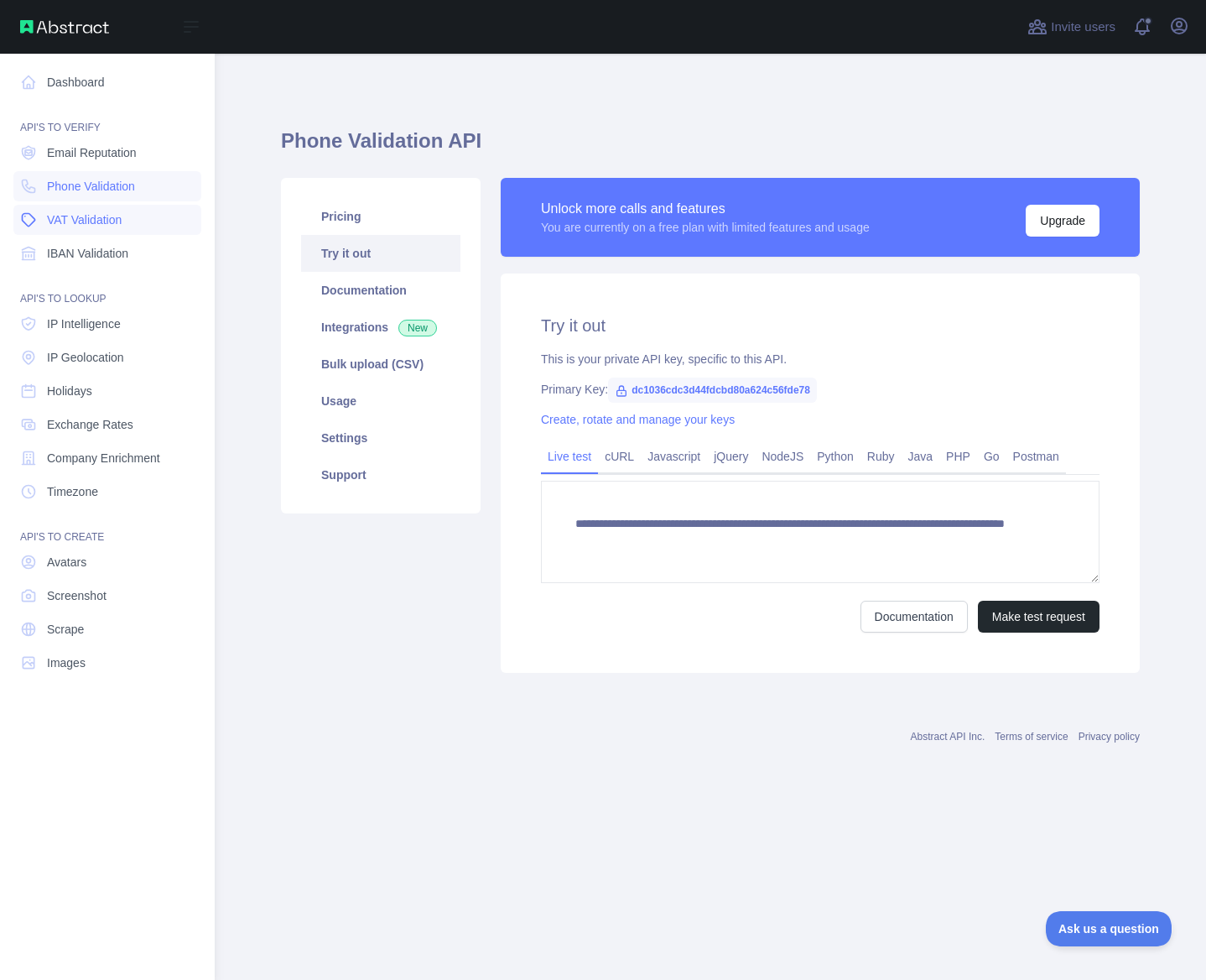
click at [45, 224] on link "VAT Validation" at bounding box center [107, 220] width 188 height 30
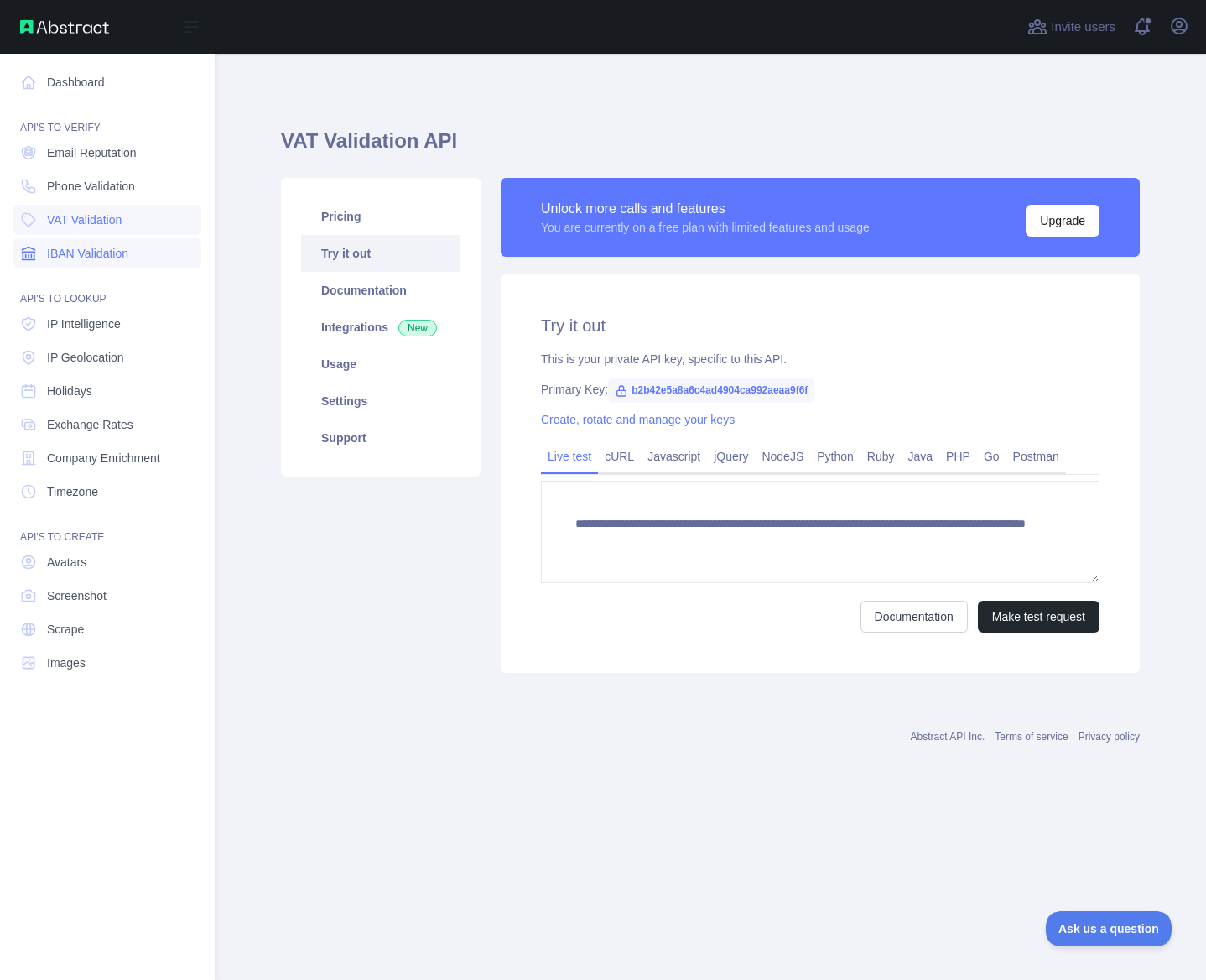
click at [55, 250] on span "IBAN Validation" at bounding box center [87, 253] width 82 height 17
click at [65, 230] on link "VAT Validation" at bounding box center [107, 220] width 188 height 30
click at [76, 157] on span "Email Reputation" at bounding box center [92, 152] width 90 height 17
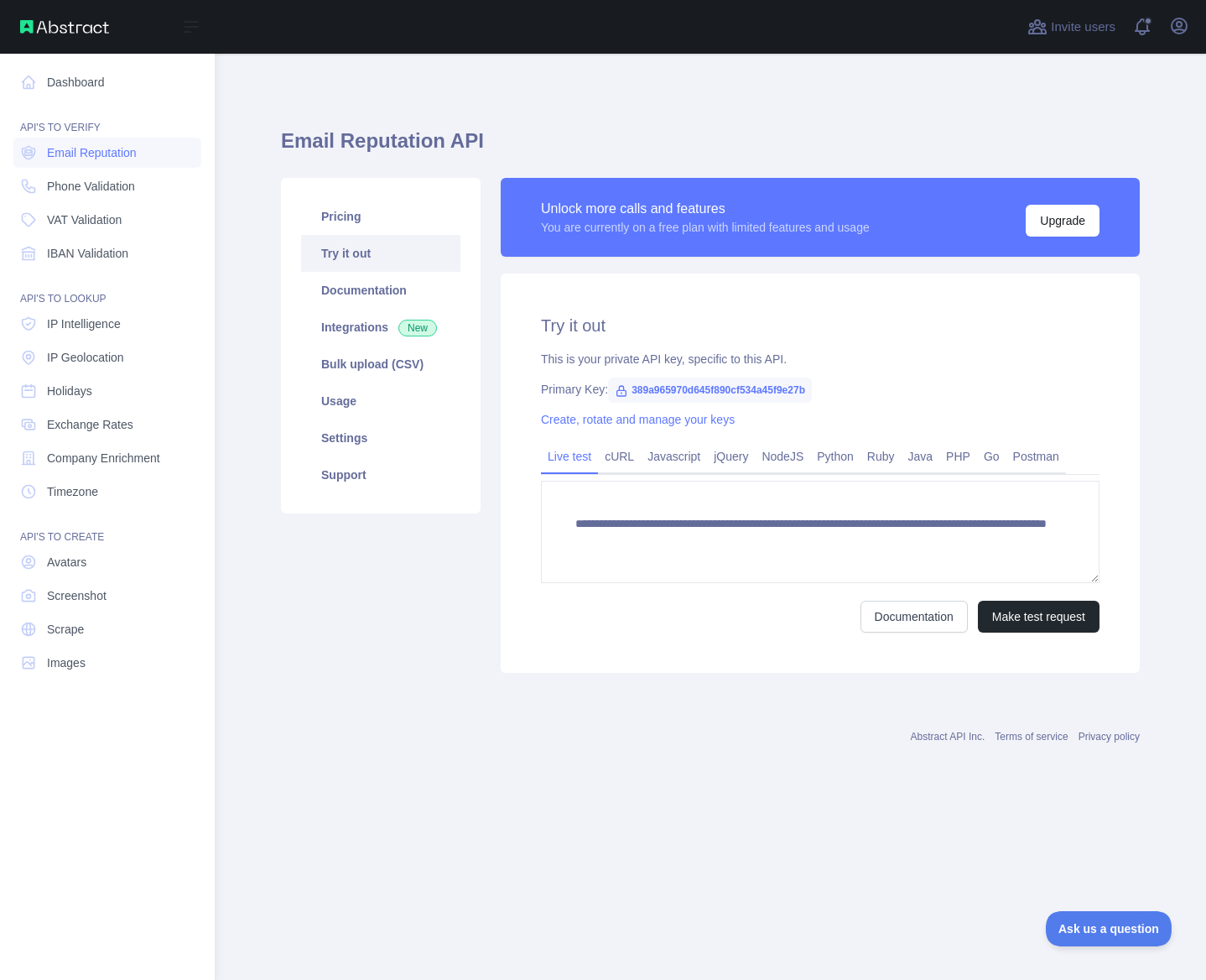
click at [72, 125] on div "API'S TO VERIFY" at bounding box center [107, 118] width 188 height 34
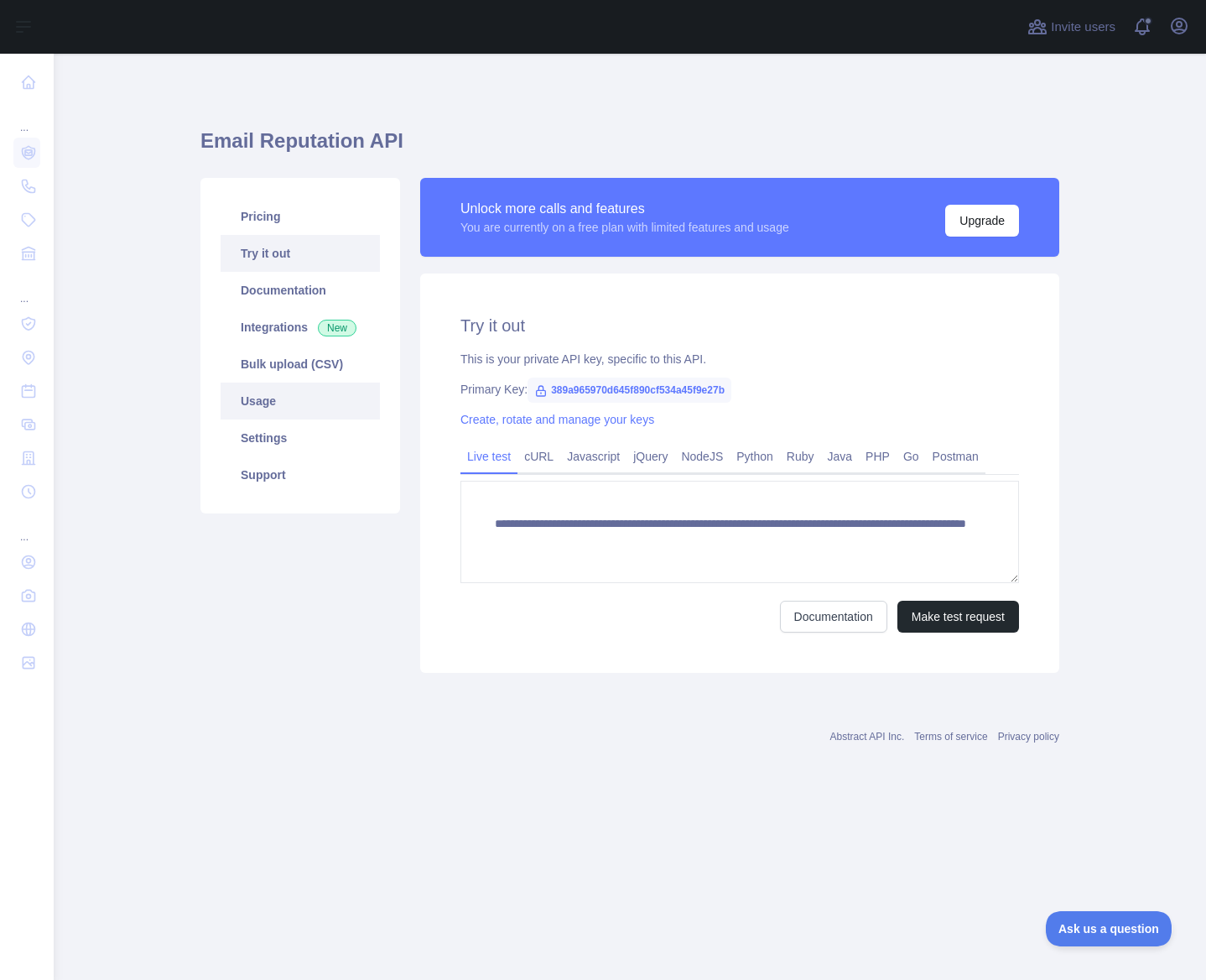
click at [306, 409] on link "Usage" at bounding box center [299, 401] width 159 height 37
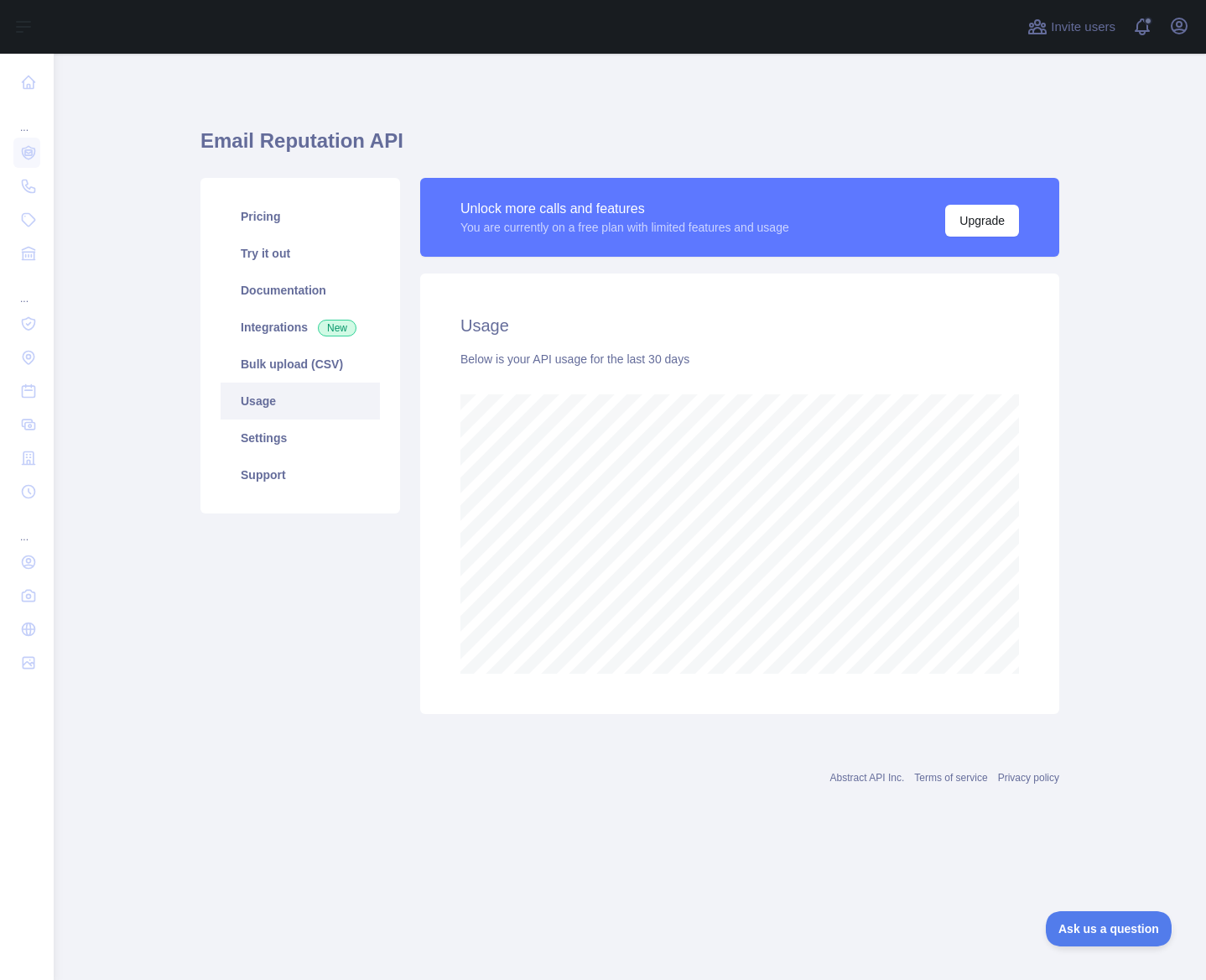
scroll to position [926, 1152]
click at [298, 428] on link "Settings" at bounding box center [299, 438] width 159 height 37
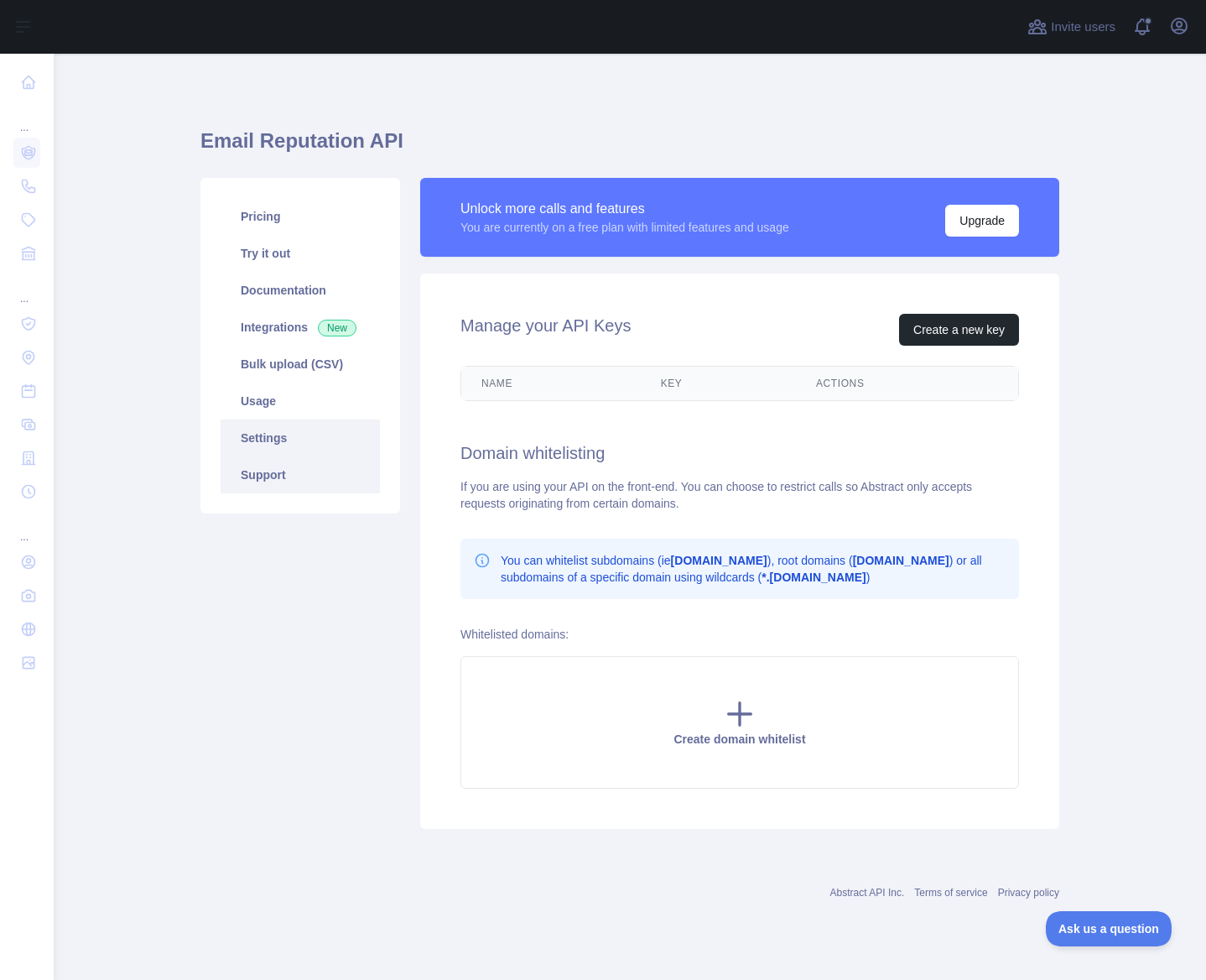
click at [288, 466] on link "Support" at bounding box center [299, 474] width 159 height 37
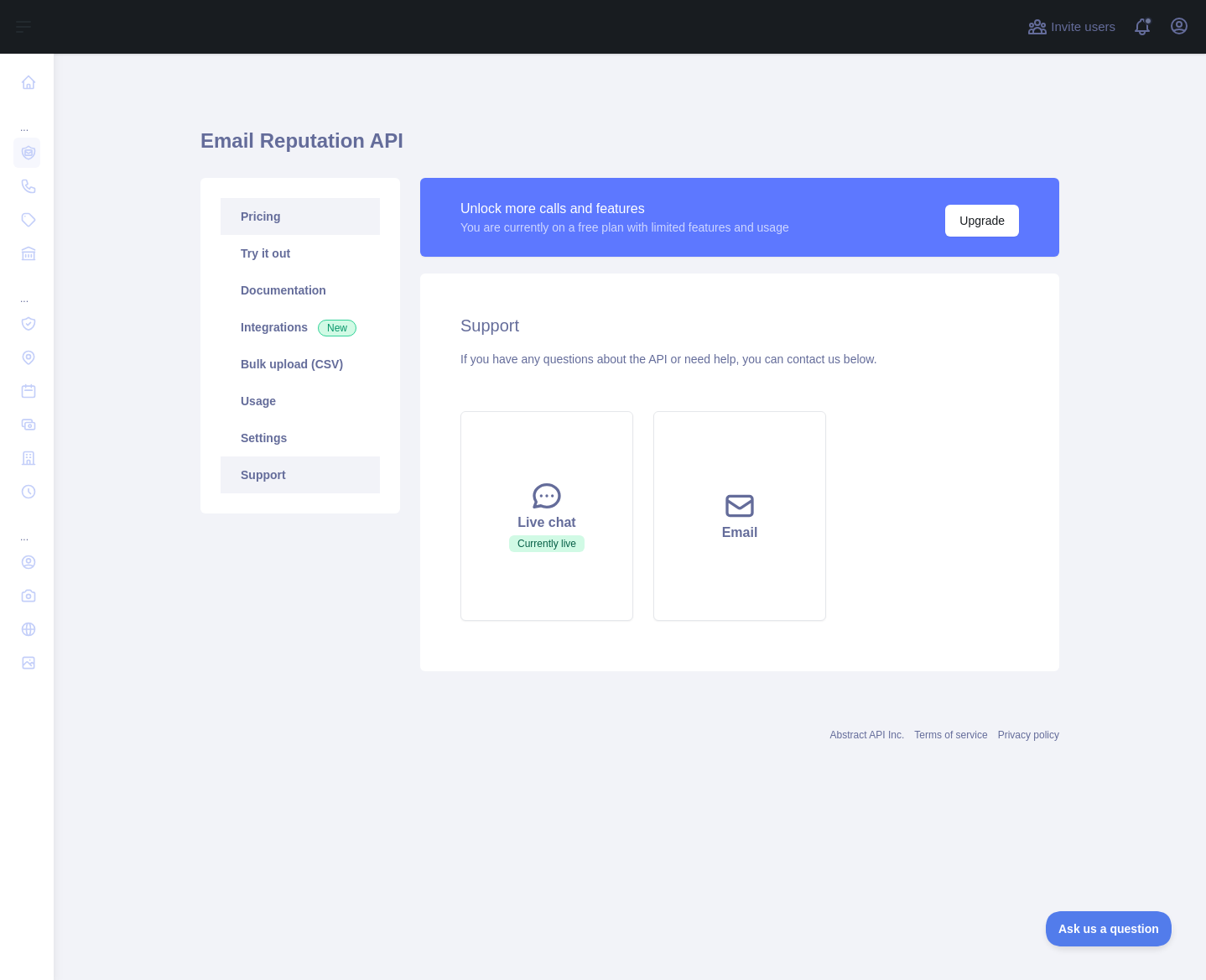
click at [293, 221] on link "Pricing" at bounding box center [299, 216] width 159 height 37
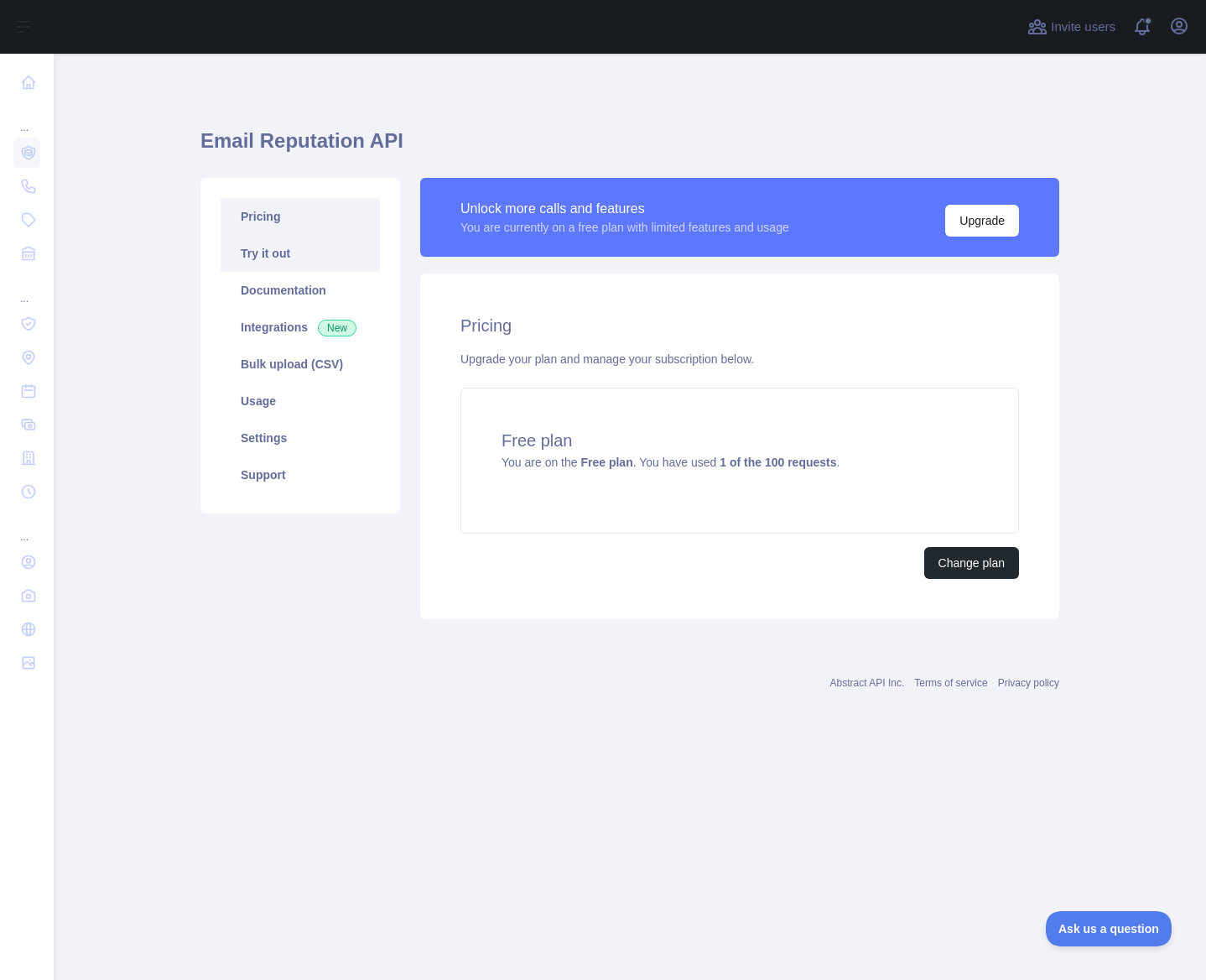
click at [291, 270] on ul "Pricing Try it out Documentation Integrations New Bulk upload (CSV) Usage Setti…" at bounding box center [299, 345] width 159 height 295
click at [303, 300] on link "Documentation" at bounding box center [299, 290] width 159 height 37
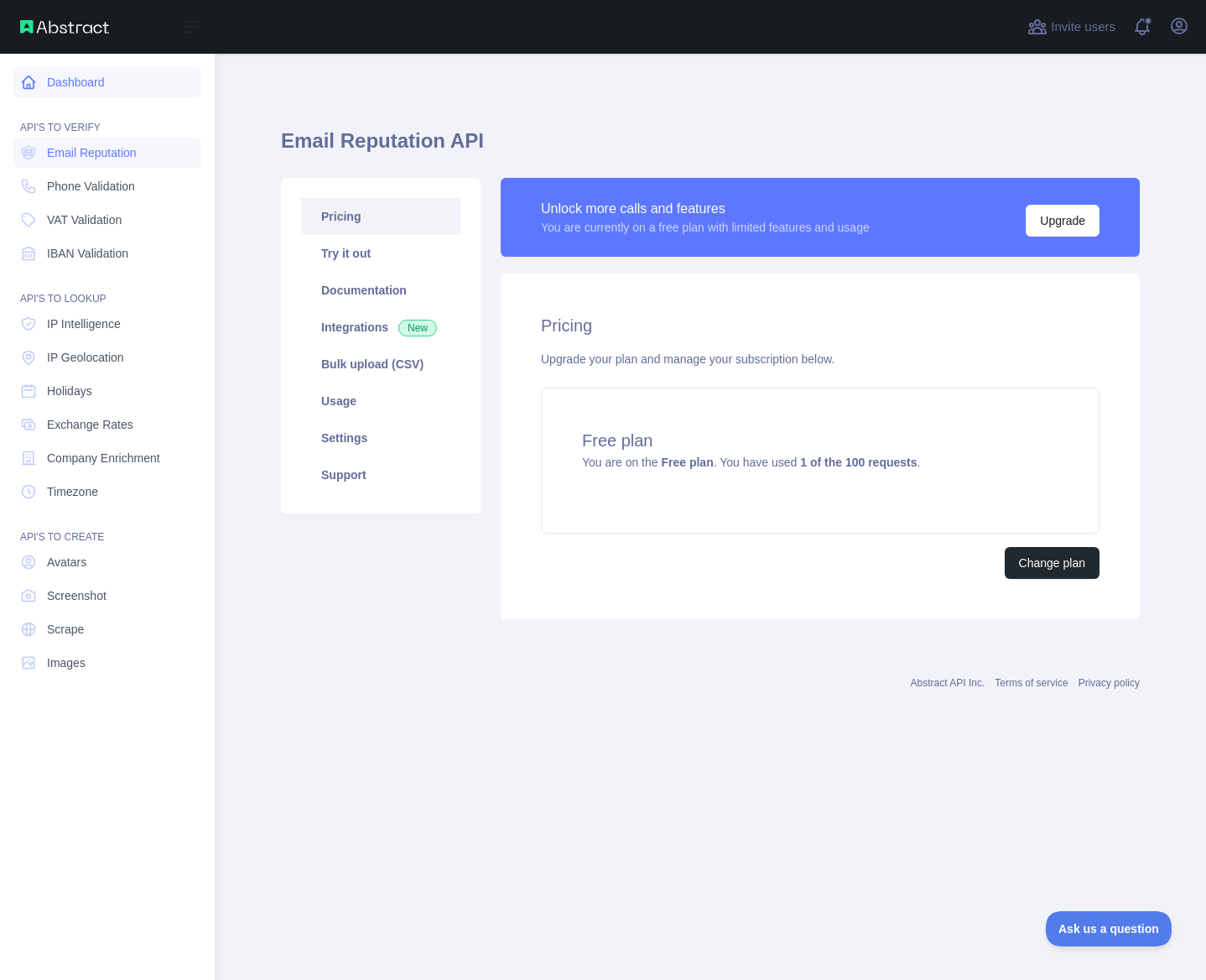
click at [66, 77] on link "Dashboard" at bounding box center [107, 82] width 188 height 30
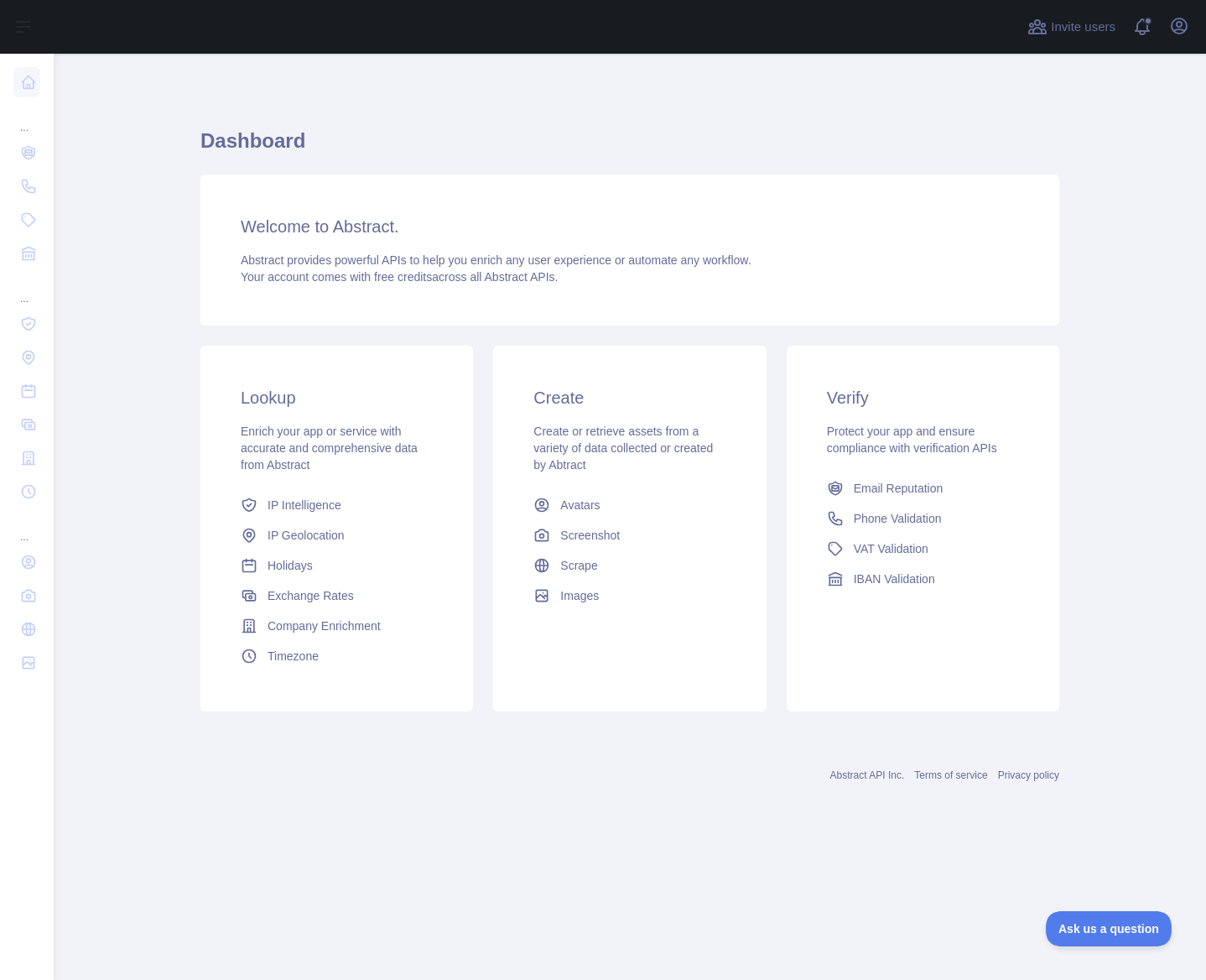
click at [316, 229] on h3 "Welcome to Abstract." at bounding box center [629, 226] width 778 height 24
click at [1106, 933] on button "Ask us a question" at bounding box center [1100, 926] width 126 height 35
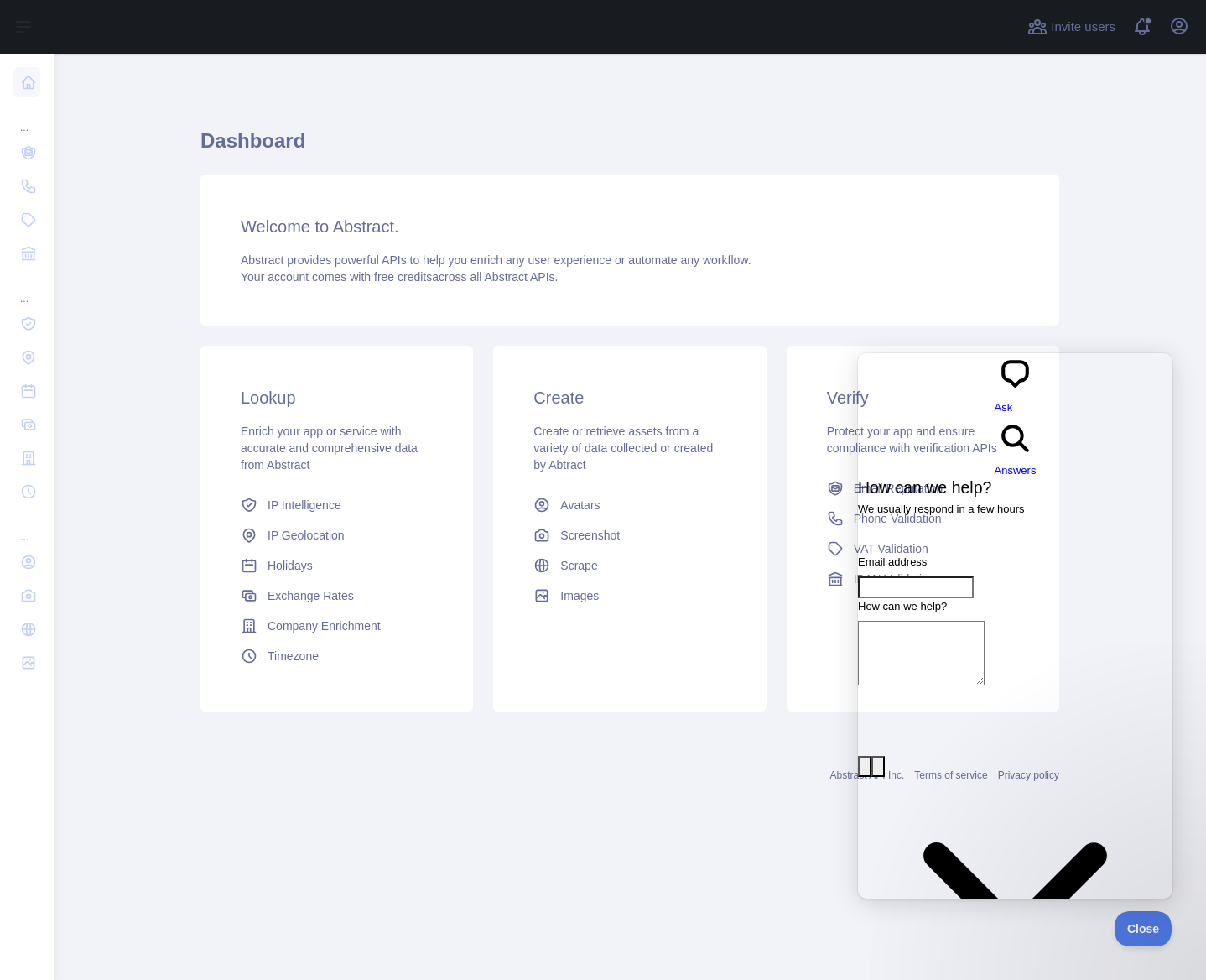
click at [1056, 244] on div "Welcome to Abstract. Abstract provides powerful APIs to help you enrich any use…" at bounding box center [629, 249] width 859 height 151
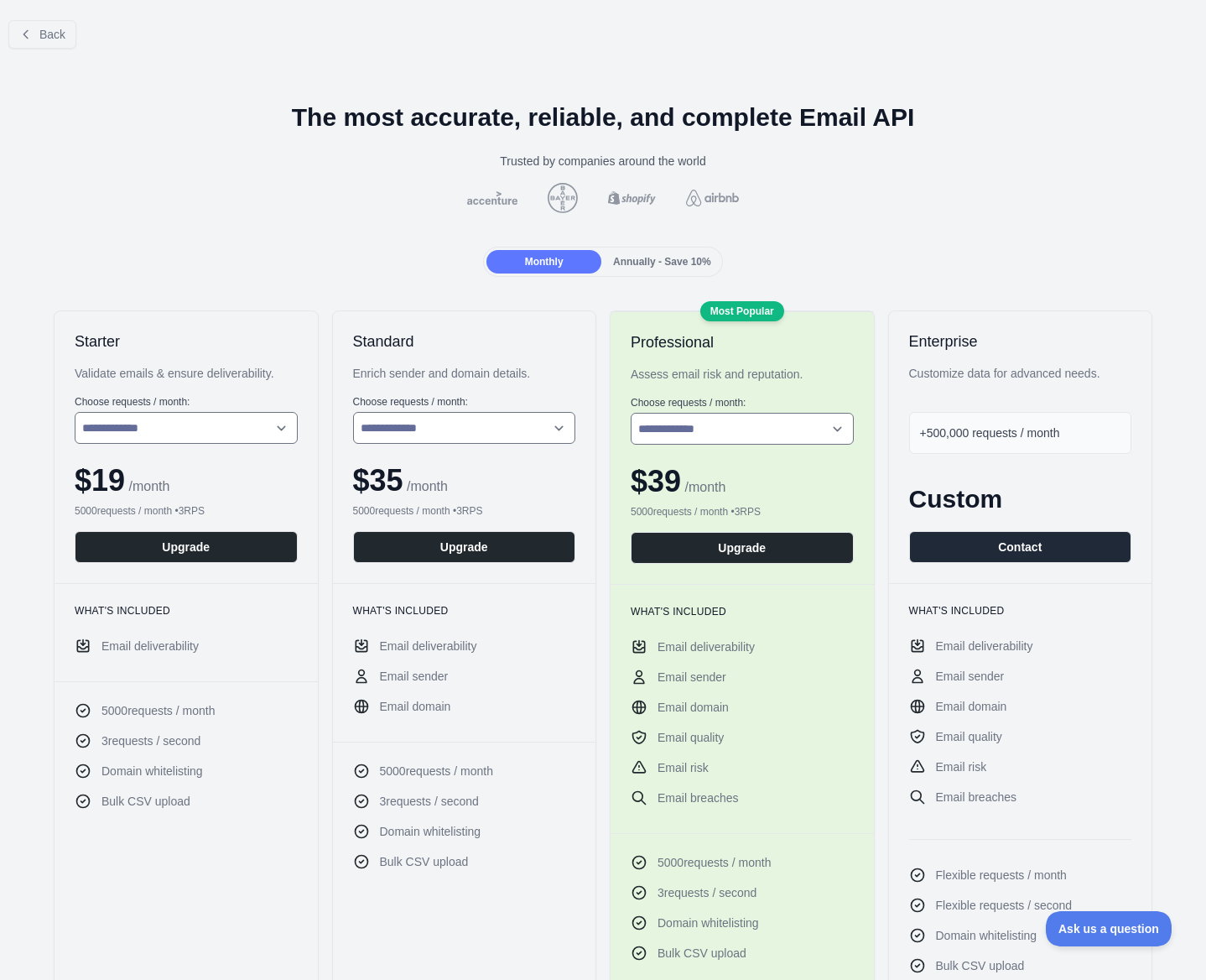
click at [652, 246] on div "Monthly Annually - Save 10%" at bounding box center [602, 262] width 239 height 30
click at [652, 258] on span "Annually - Save 10%" at bounding box center [662, 262] width 98 height 12
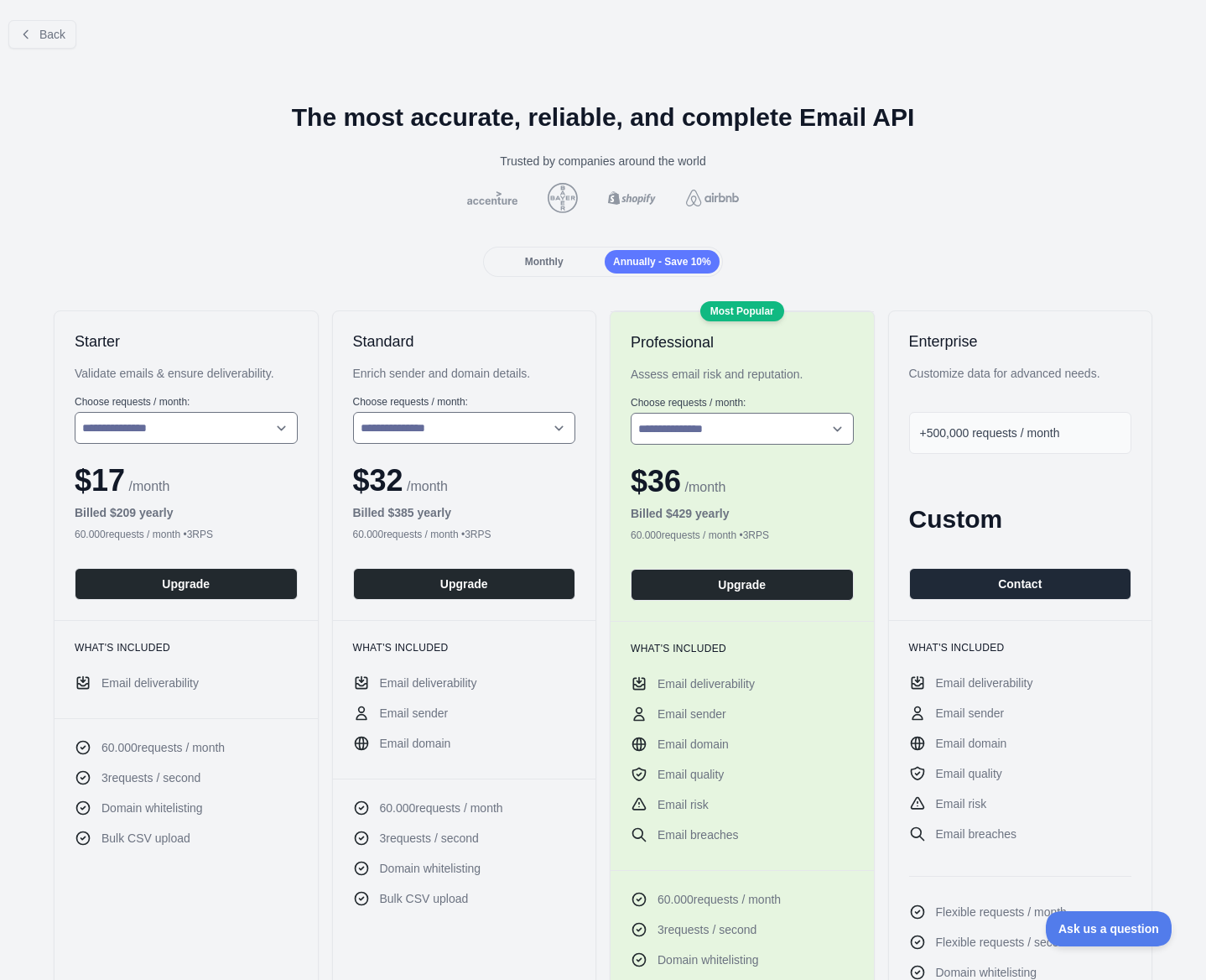
click at [574, 268] on div "Monthly" at bounding box center [543, 262] width 115 height 24
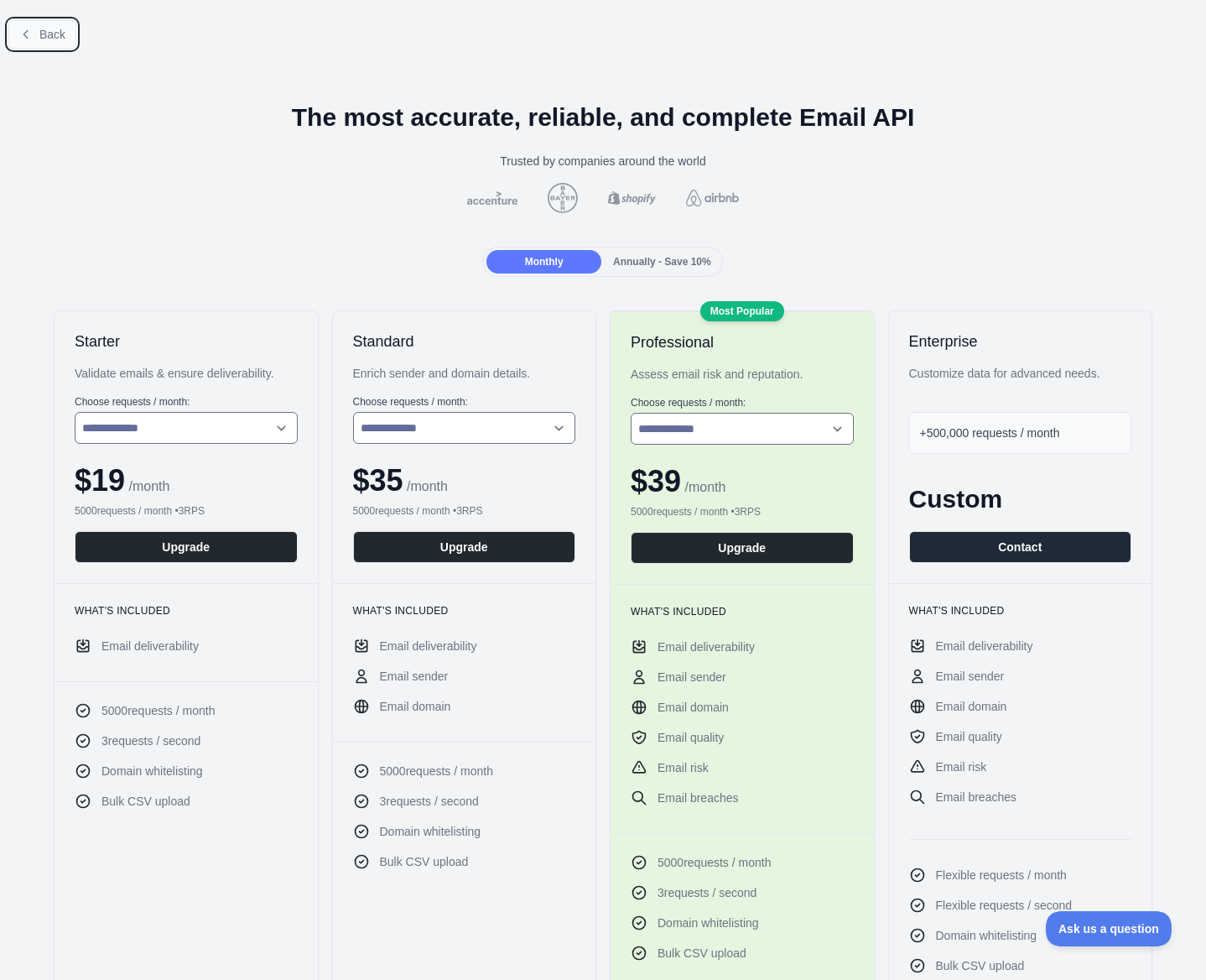
click at [27, 37] on icon at bounding box center [25, 34] width 4 height 8
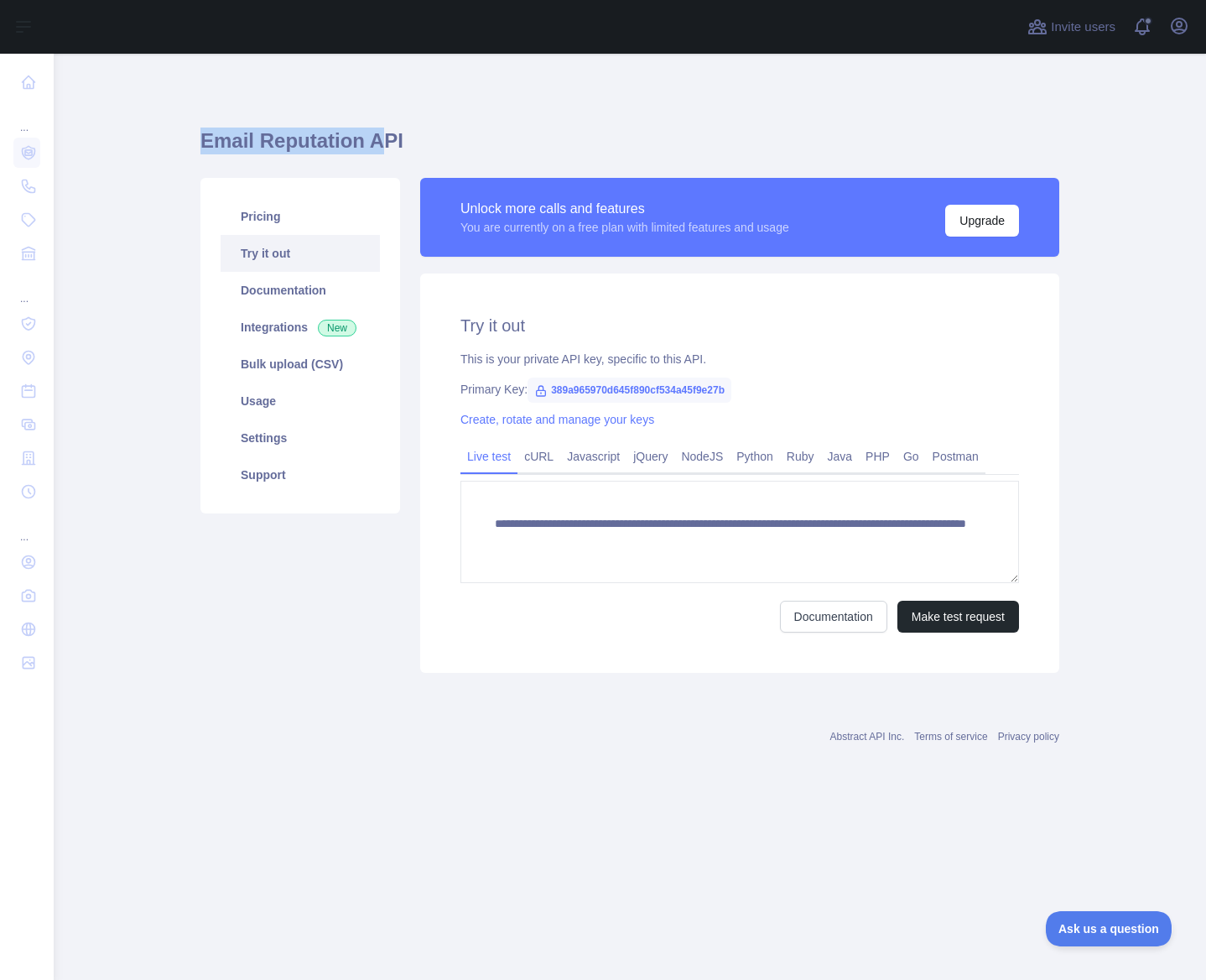
drag, startPoint x: 193, startPoint y: 138, endPoint x: 380, endPoint y: 140, distance: 187.0
click at [380, 140] on main "**********" at bounding box center [630, 516] width 1152 height 926
click at [705, 270] on div "Unlock more calls and features You are currently on a free plan with limited fe…" at bounding box center [740, 225] width 639 height 96
drag, startPoint x: 727, startPoint y: 385, endPoint x: 534, endPoint y: 389, distance: 193.0
click at [534, 389] on span "389a965970d645f890cf534a45f9e27b" at bounding box center [629, 390] width 204 height 25
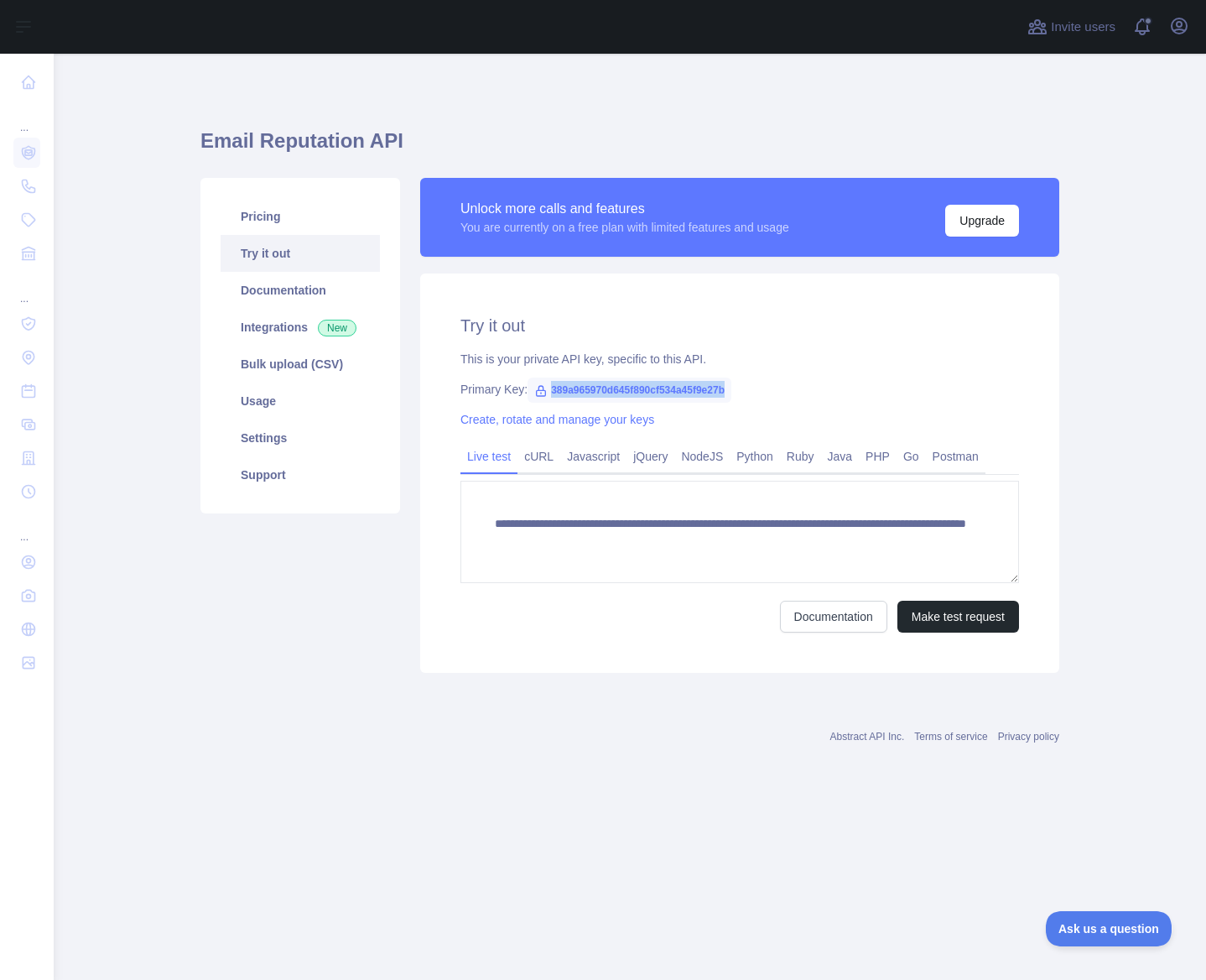
click at [728, 395] on span "389a965970d645f890cf534a45f9e27b" at bounding box center [629, 390] width 204 height 25
drag, startPoint x: 730, startPoint y: 389, endPoint x: 549, endPoint y: 387, distance: 181.0
click at [549, 387] on span "389a965970d645f890cf534a45f9e27b" at bounding box center [629, 390] width 204 height 25
copy span "389a965970d645f890cf534a45f9e27b"
